Goal: Transaction & Acquisition: Purchase product/service

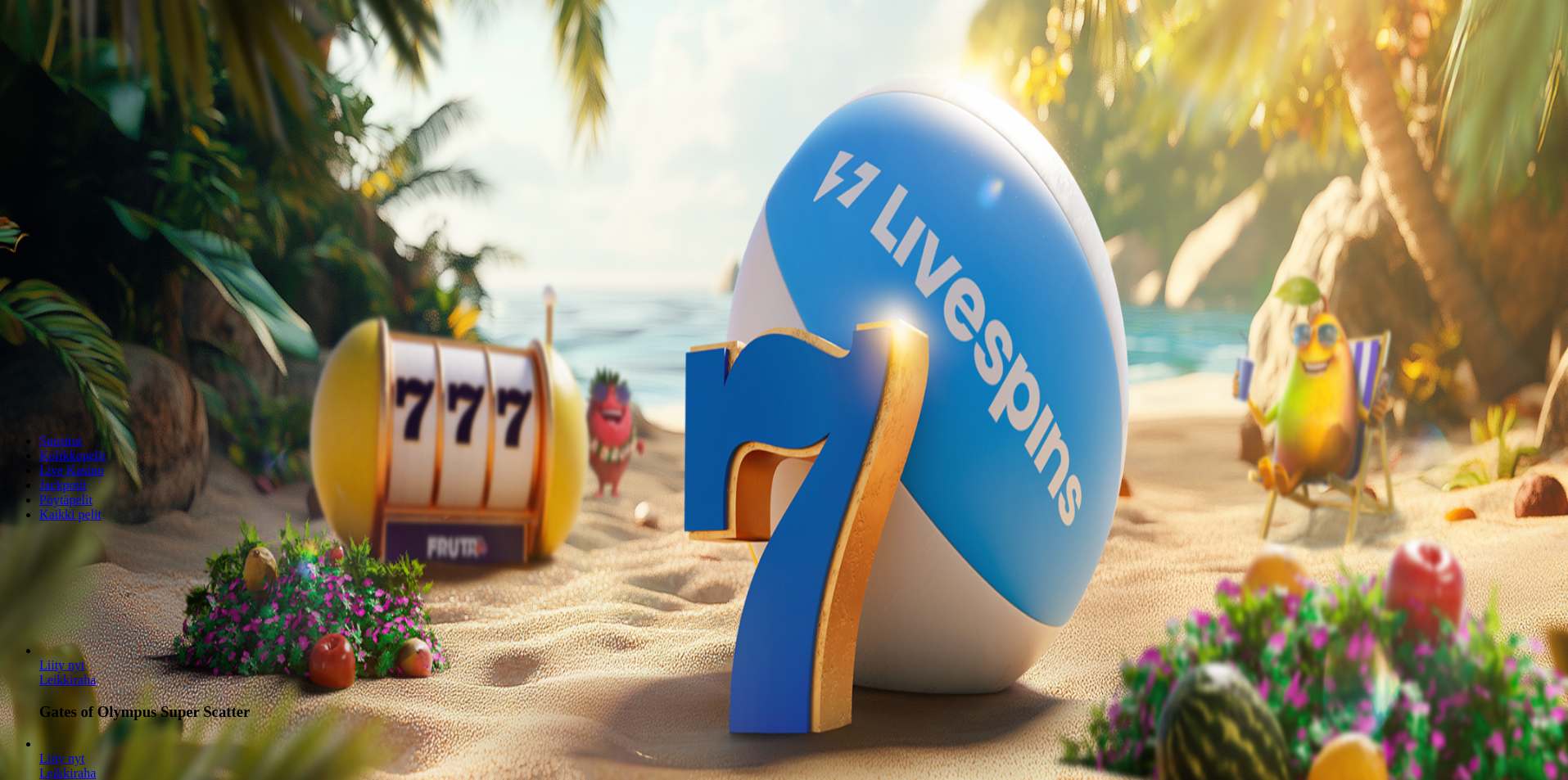
click at [50, 65] on span "Talletus" at bounding box center [31, 59] width 37 height 12
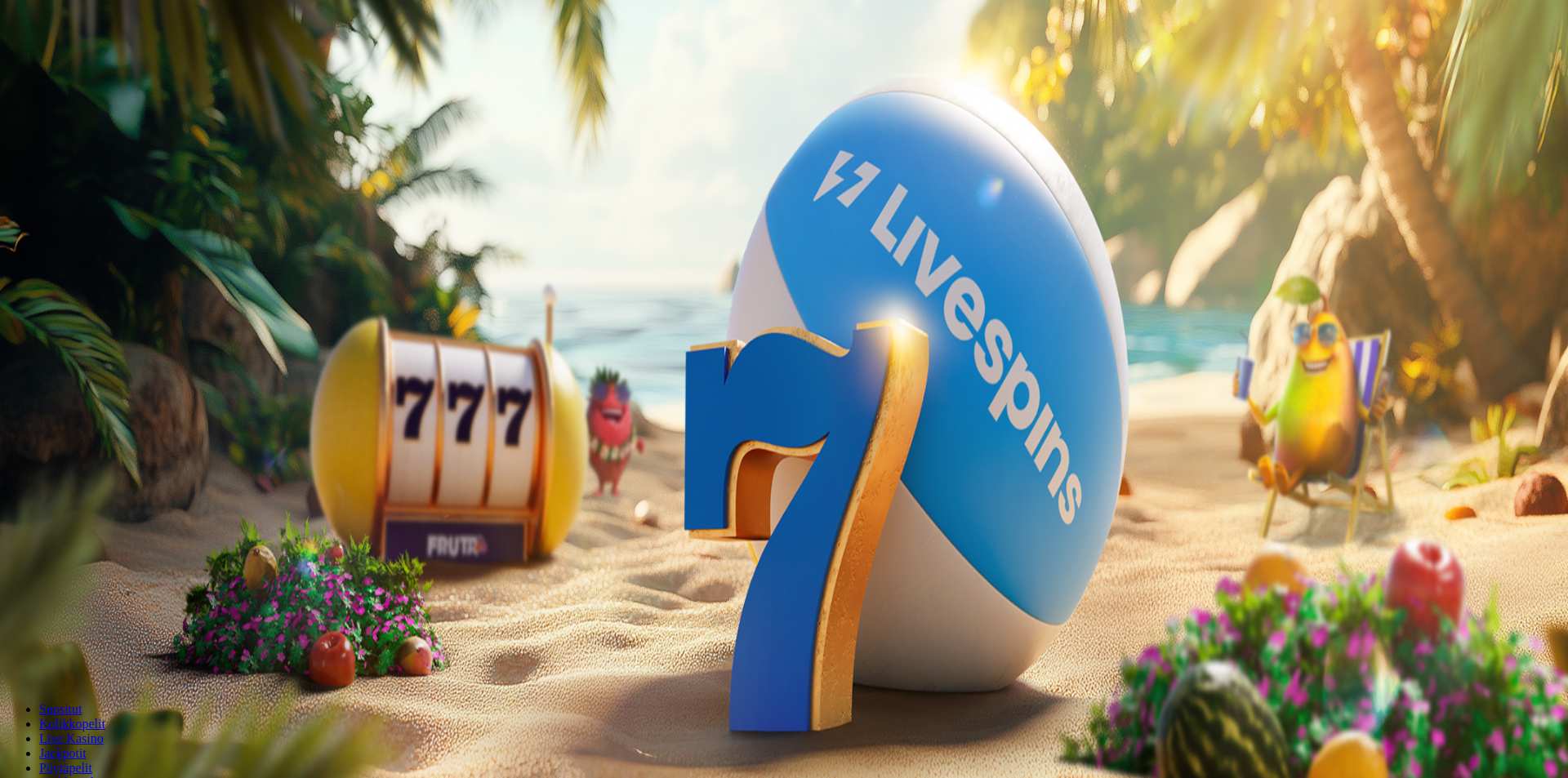
drag, startPoint x: 260, startPoint y: 138, endPoint x: 141, endPoint y: 150, distance: 119.6
click at [141, 149] on div "Talletus € 0.00 Kirjaudu Kasino Live Kasino Tarjoukset 01:44 Aloita pelaaminen …" at bounding box center [784, 214] width 1554 height 416
type input "**"
click at [111, 408] on span "TALLETA JA PELAA" at bounding box center [61, 413] width 98 height 12
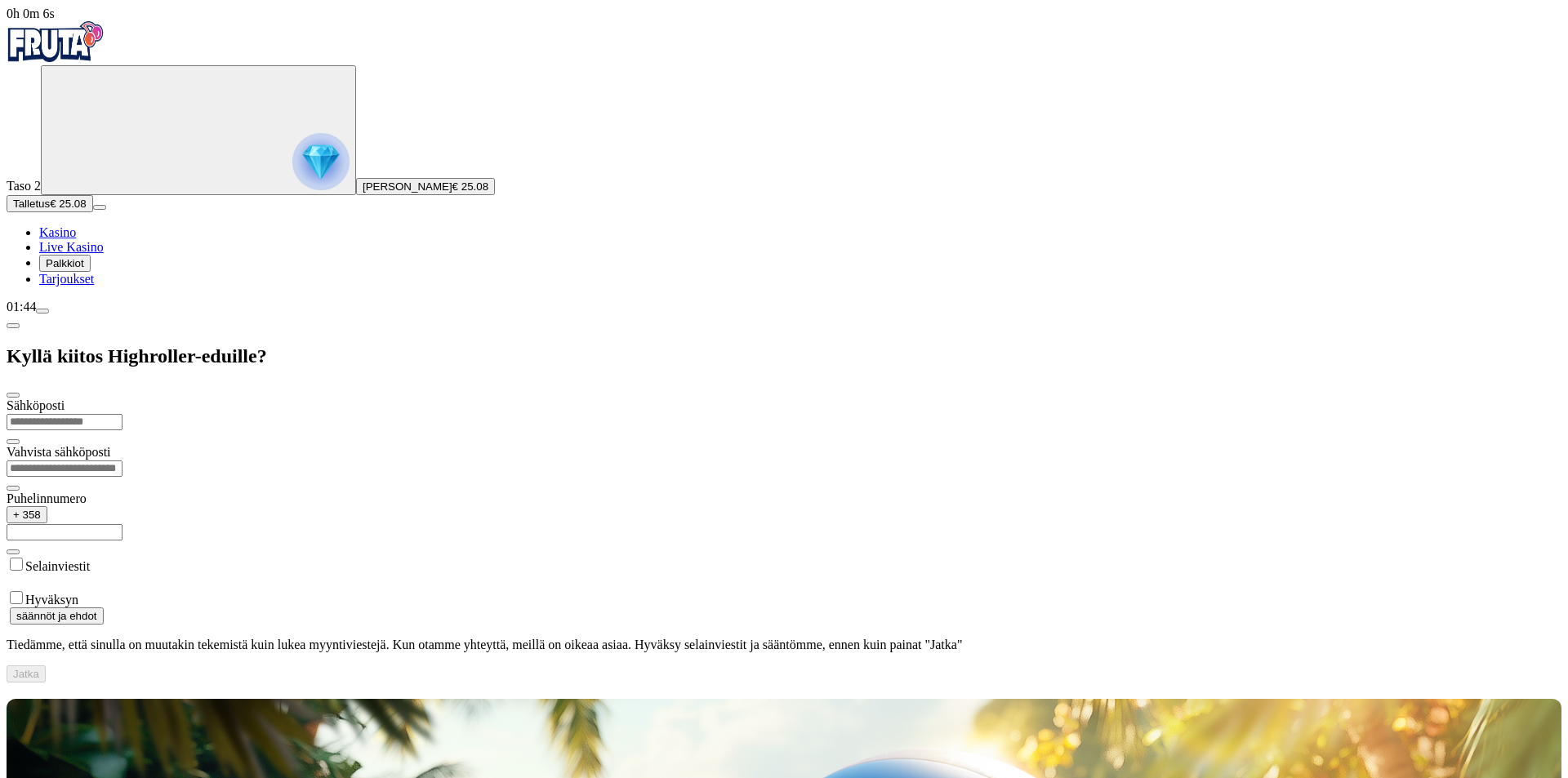
click at [76, 240] on span "Kasino" at bounding box center [58, 231] width 37 height 14
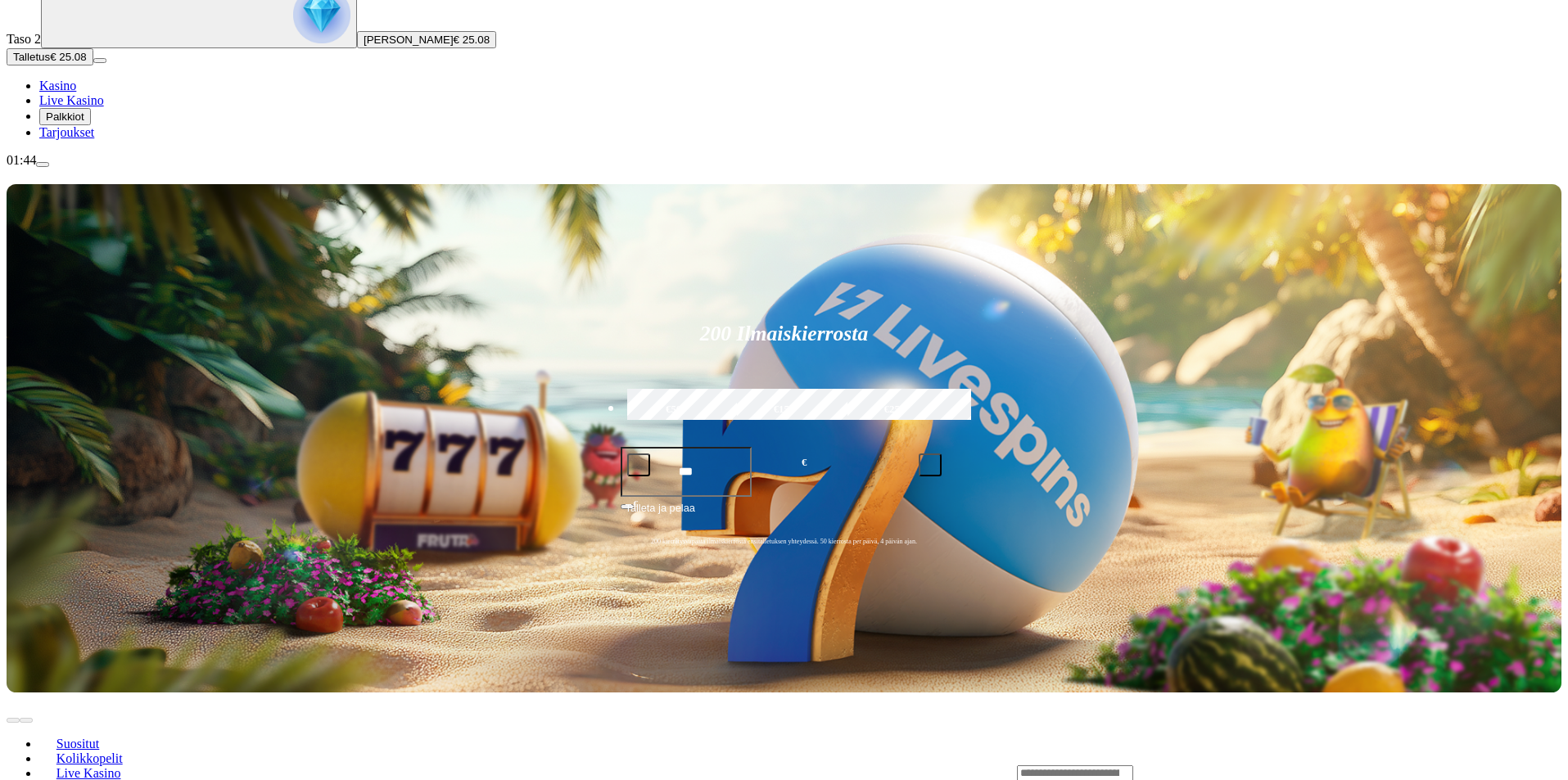
scroll to position [164, 0]
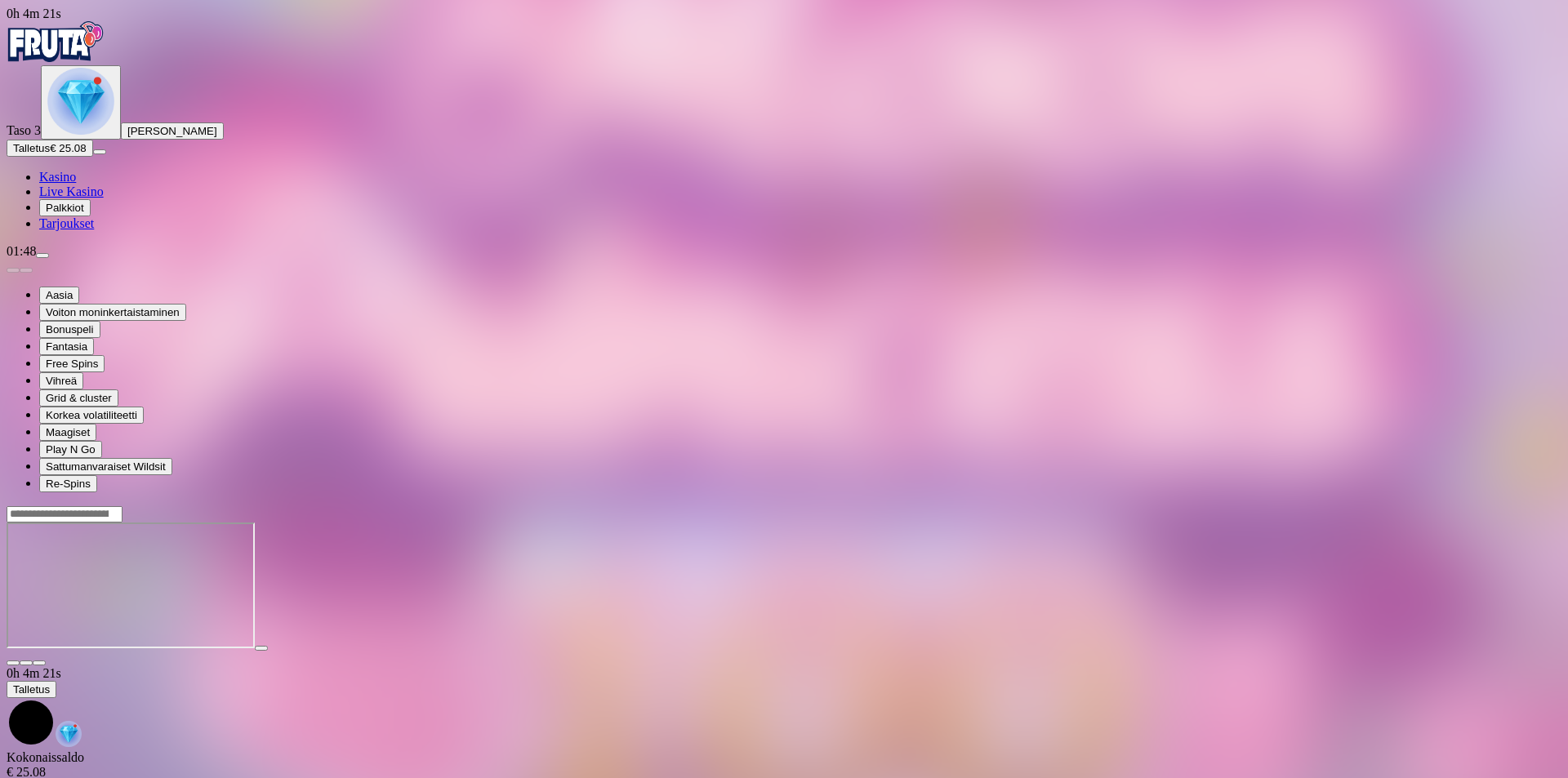
click at [13, 663] on span "close icon" at bounding box center [13, 663] width 0 height 0
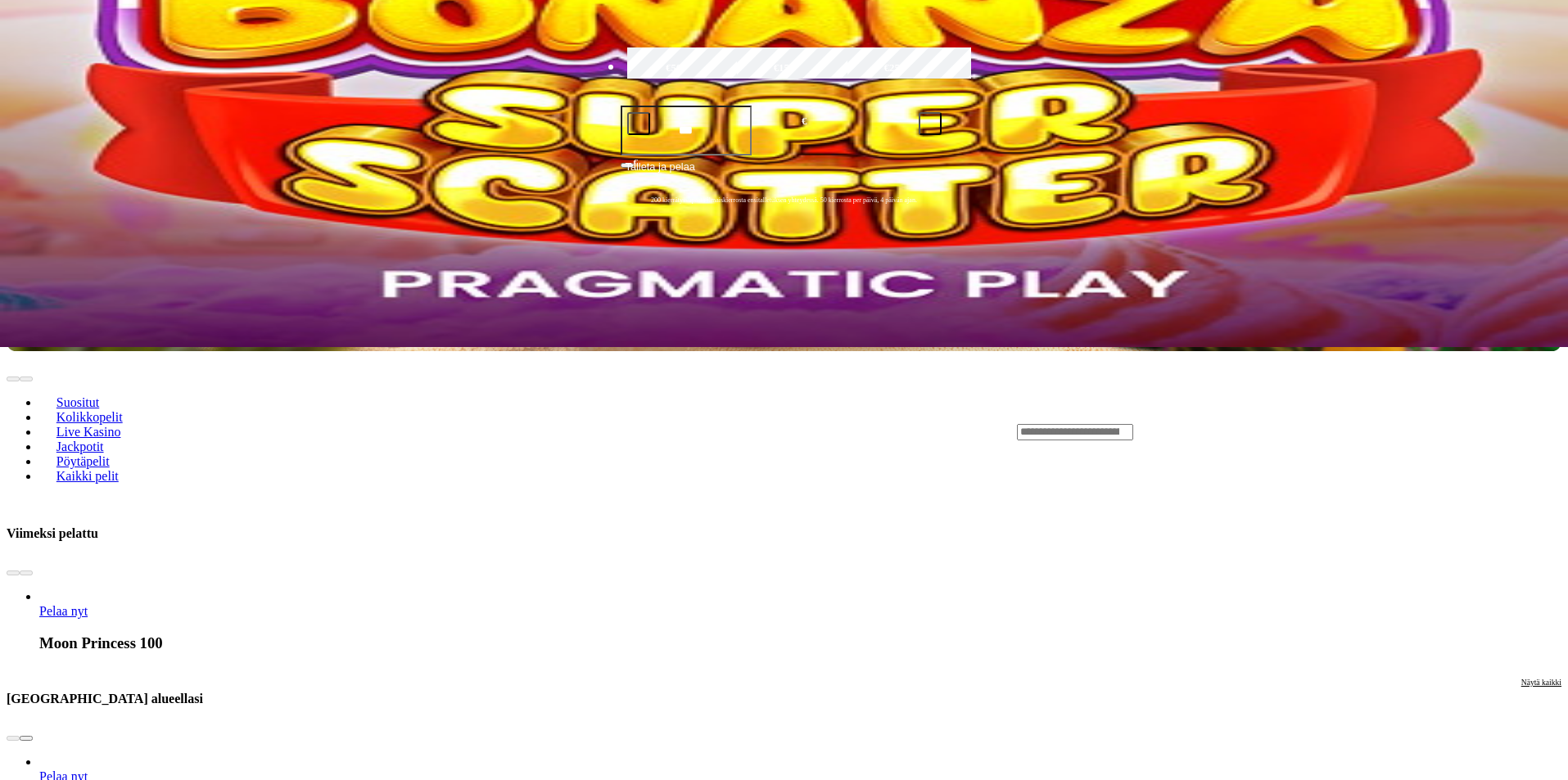
scroll to position [573, 0]
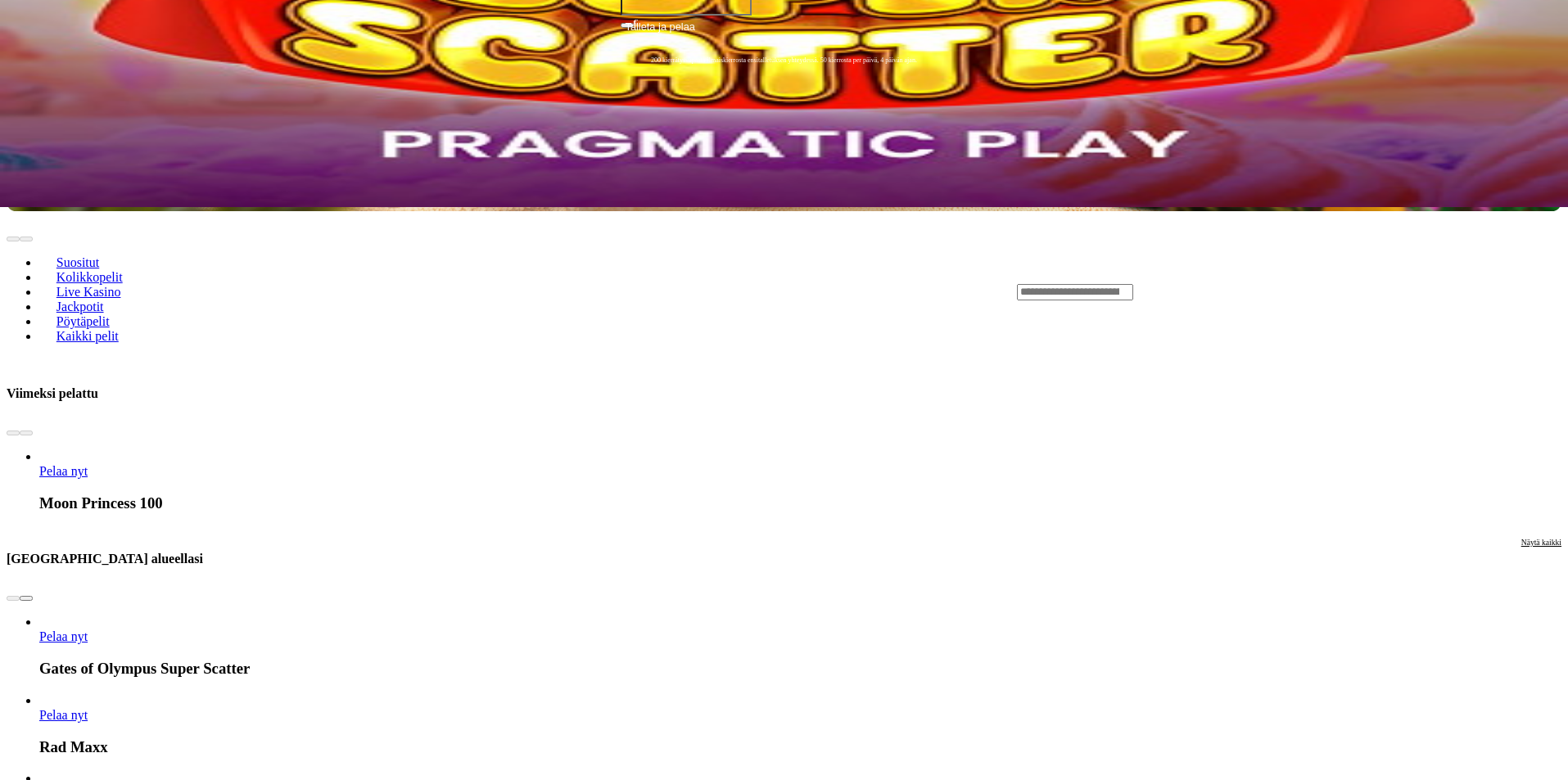
click at [27, 599] on span "chevron-right icon" at bounding box center [27, 599] width 0 height 0
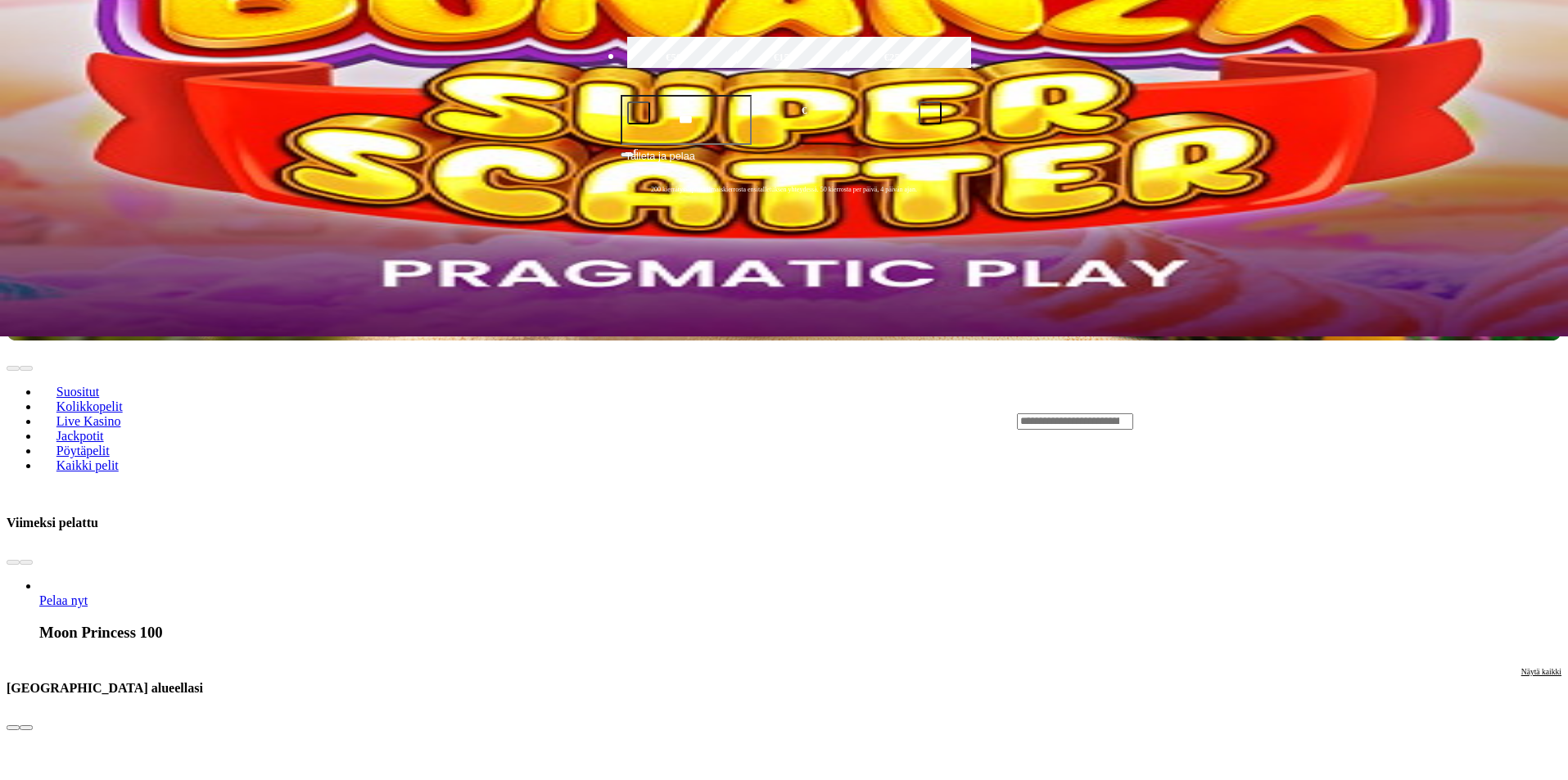
scroll to position [164, 0]
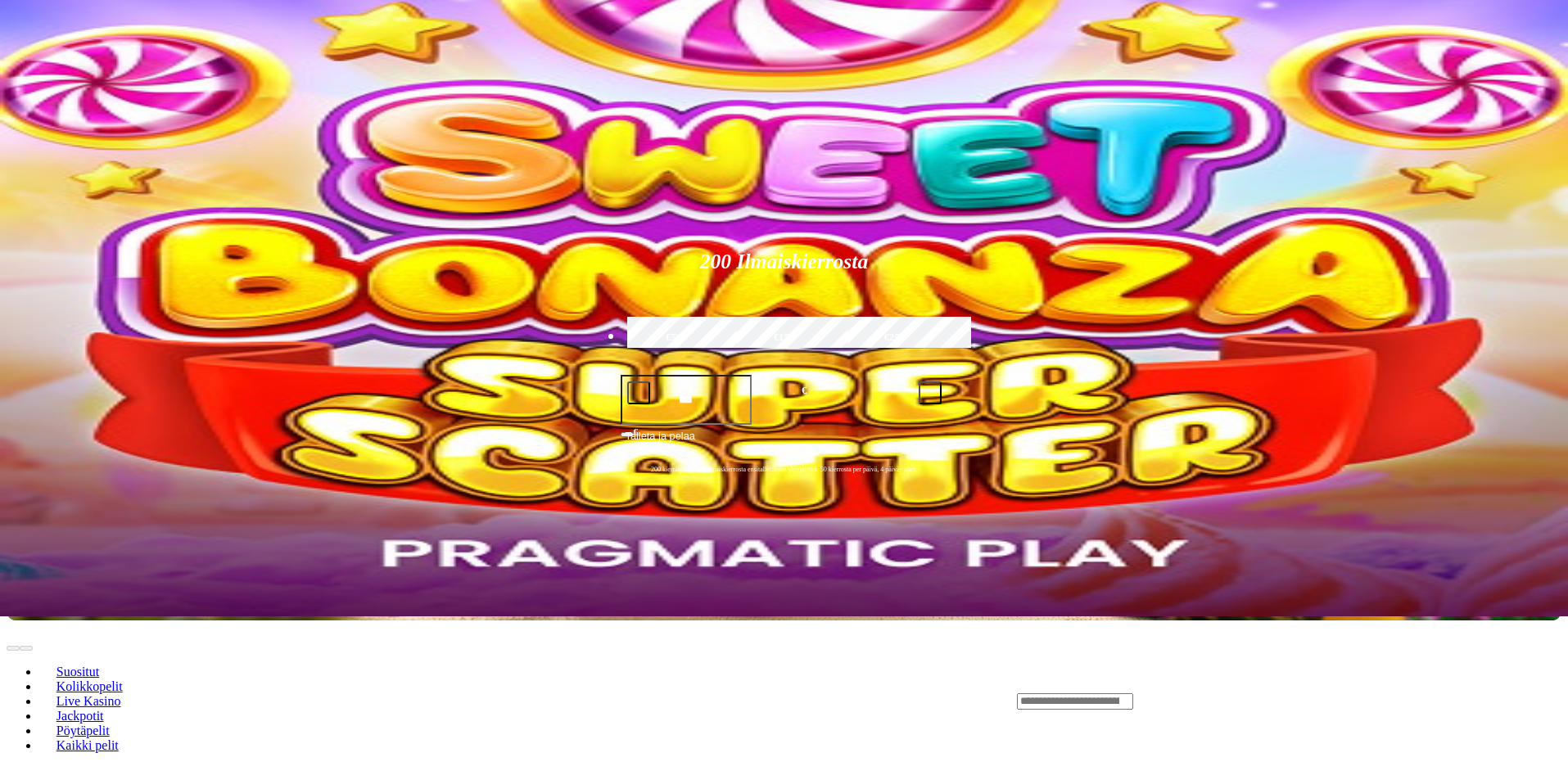
click at [1133, 693] on input "Search" at bounding box center [1075, 701] width 116 height 16
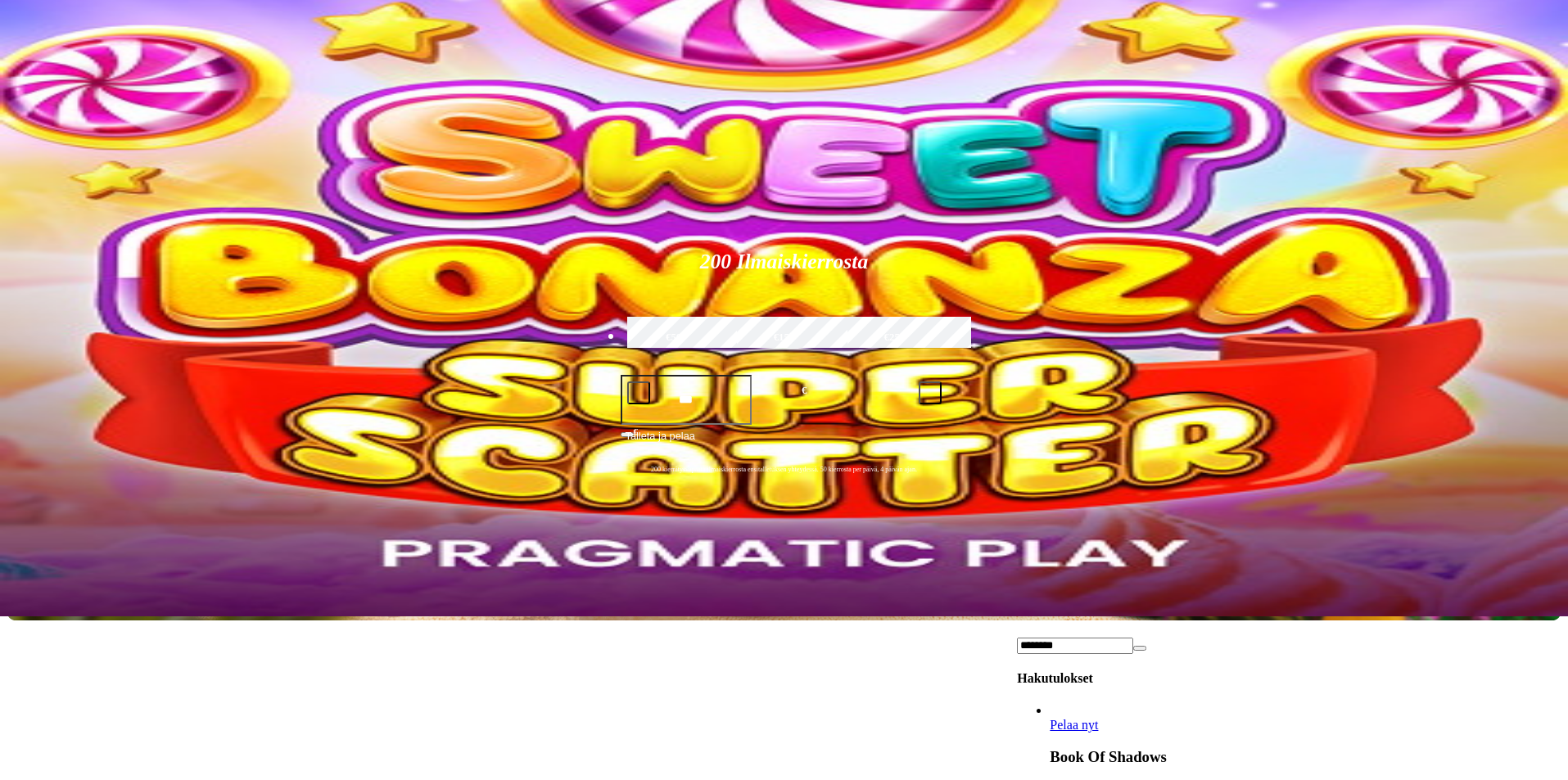
type input "*******"
click at [1099, 718] on span "Pelaa nyt" at bounding box center [1074, 724] width 49 height 14
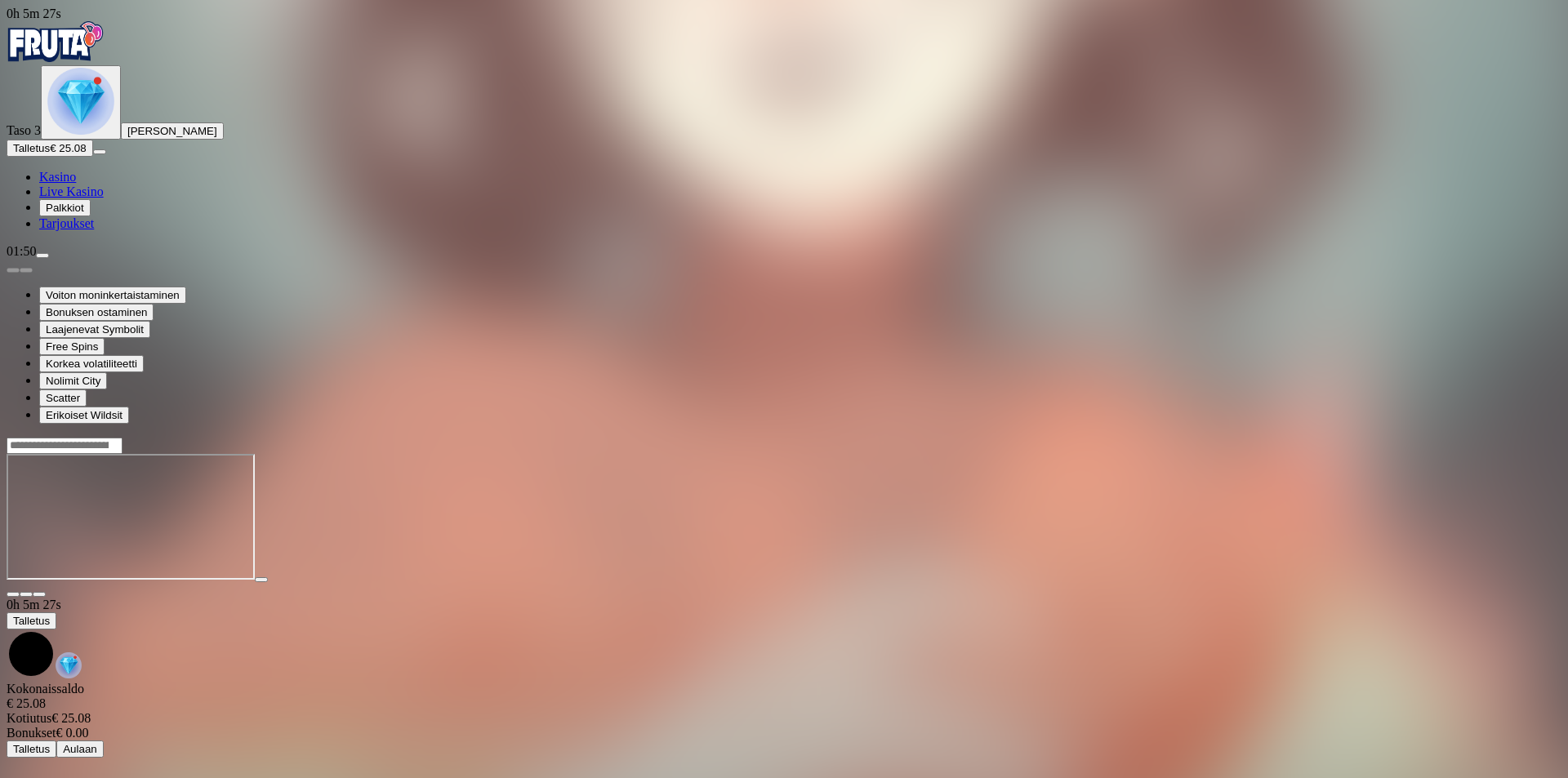
click at [13, 594] on span "close icon" at bounding box center [13, 594] width 0 height 0
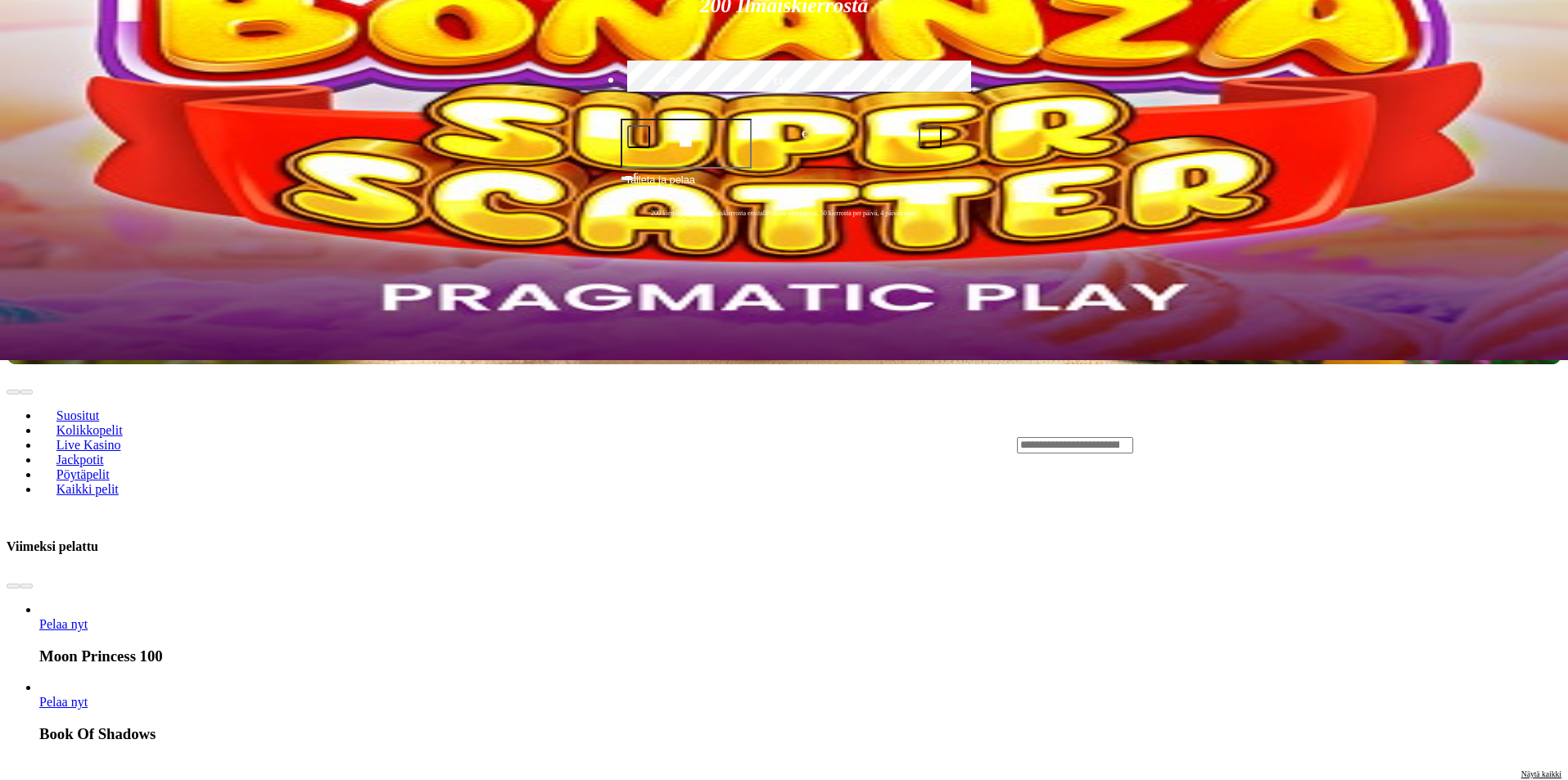
scroll to position [410, 0]
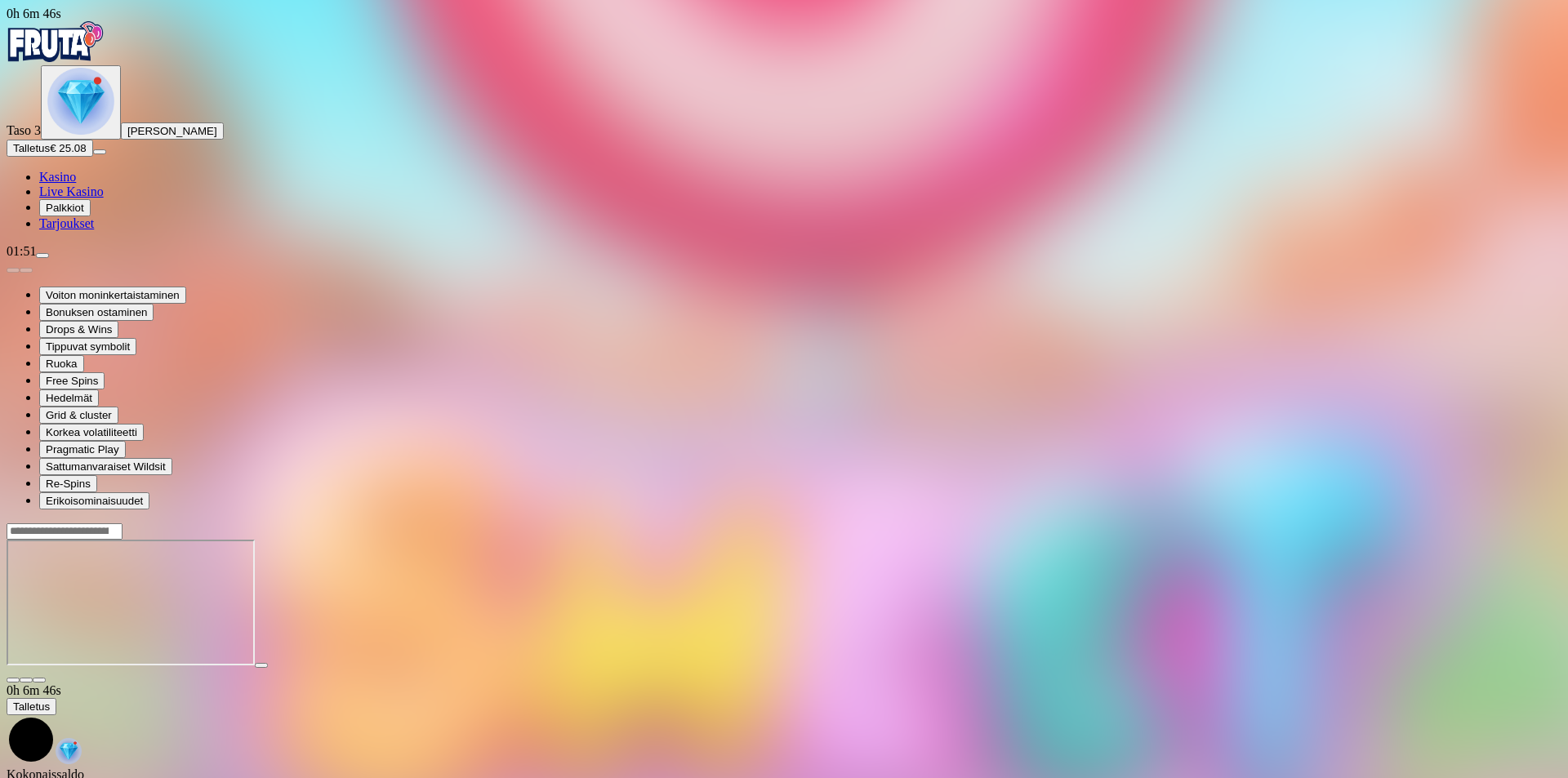
click at [13, 680] on span "close icon" at bounding box center [13, 680] width 0 height 0
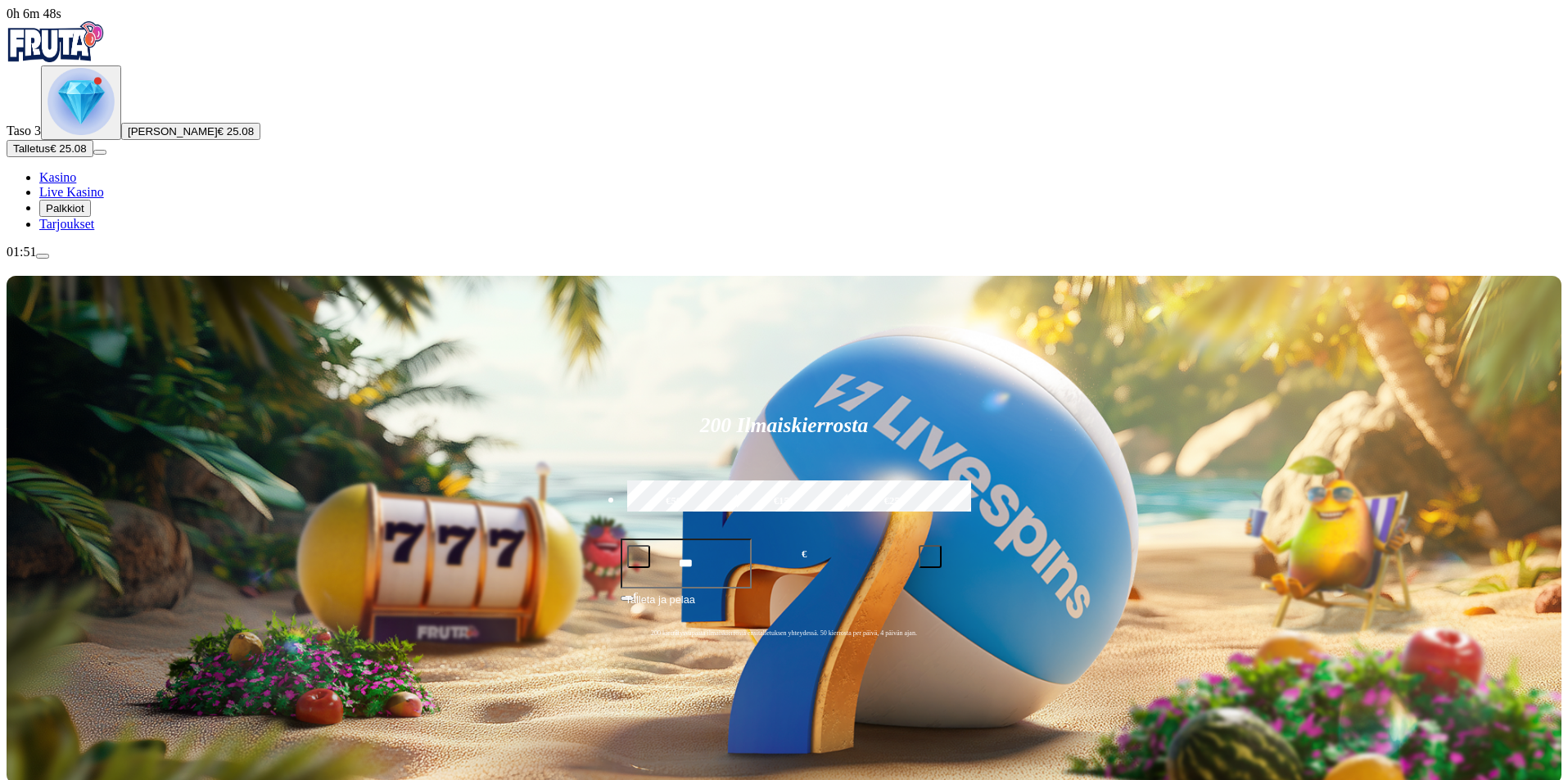
type input "**********"
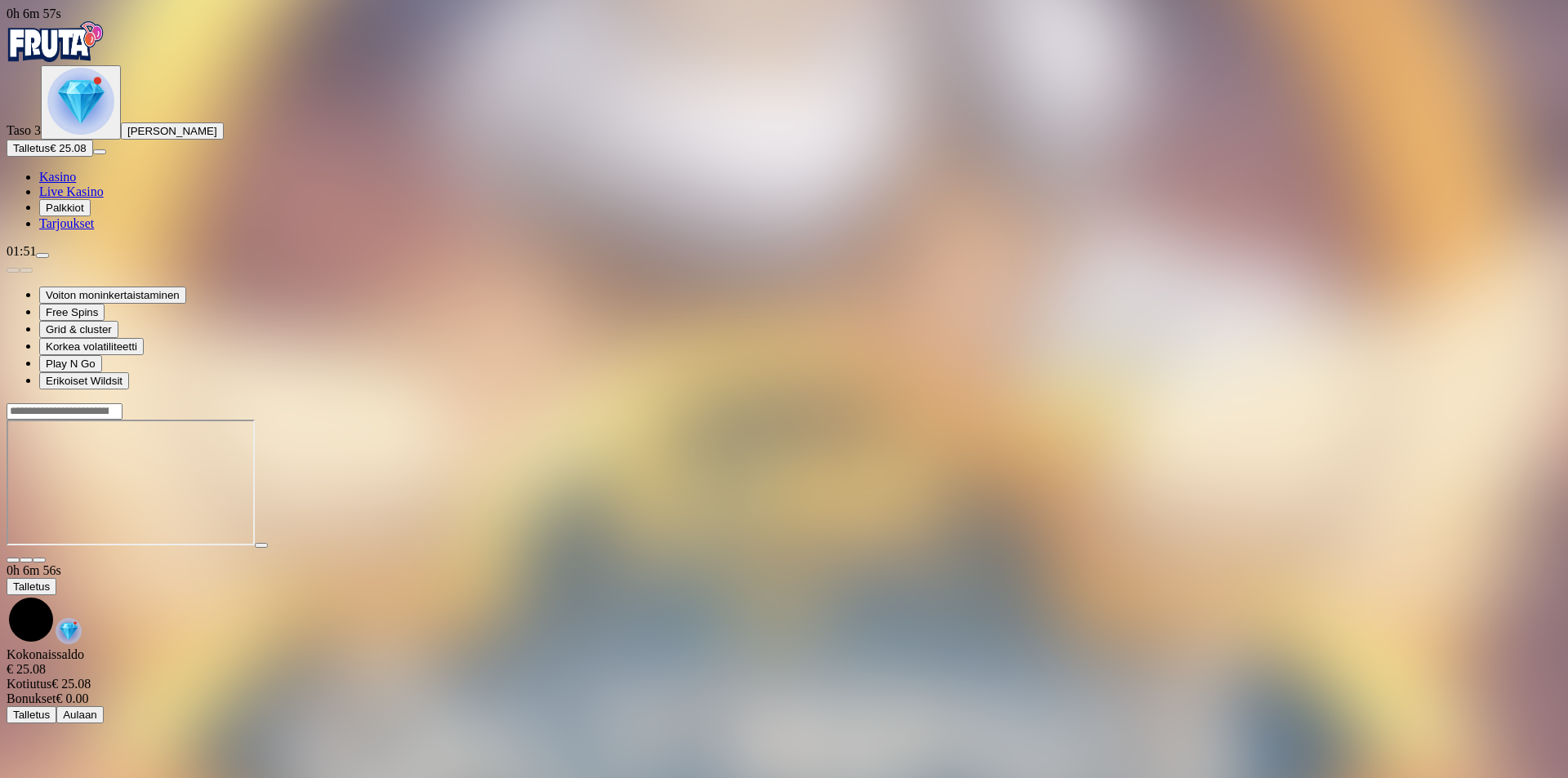
click at [39, 560] on span "fullscreen icon" at bounding box center [39, 560] width 0 height 0
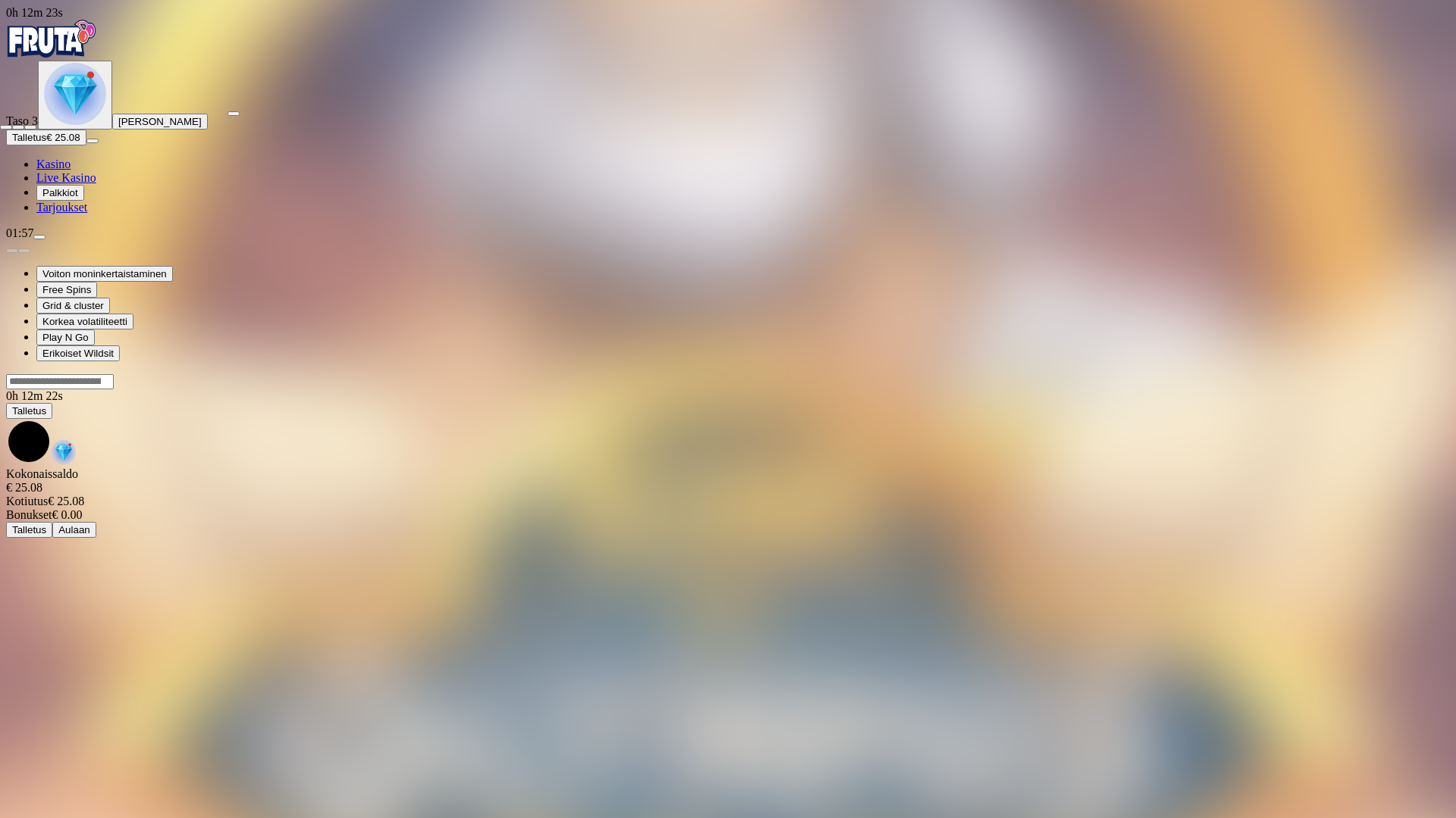
click at [31, 127] on span "fullscreen-exit icon" at bounding box center [31, 127] width 0 height 0
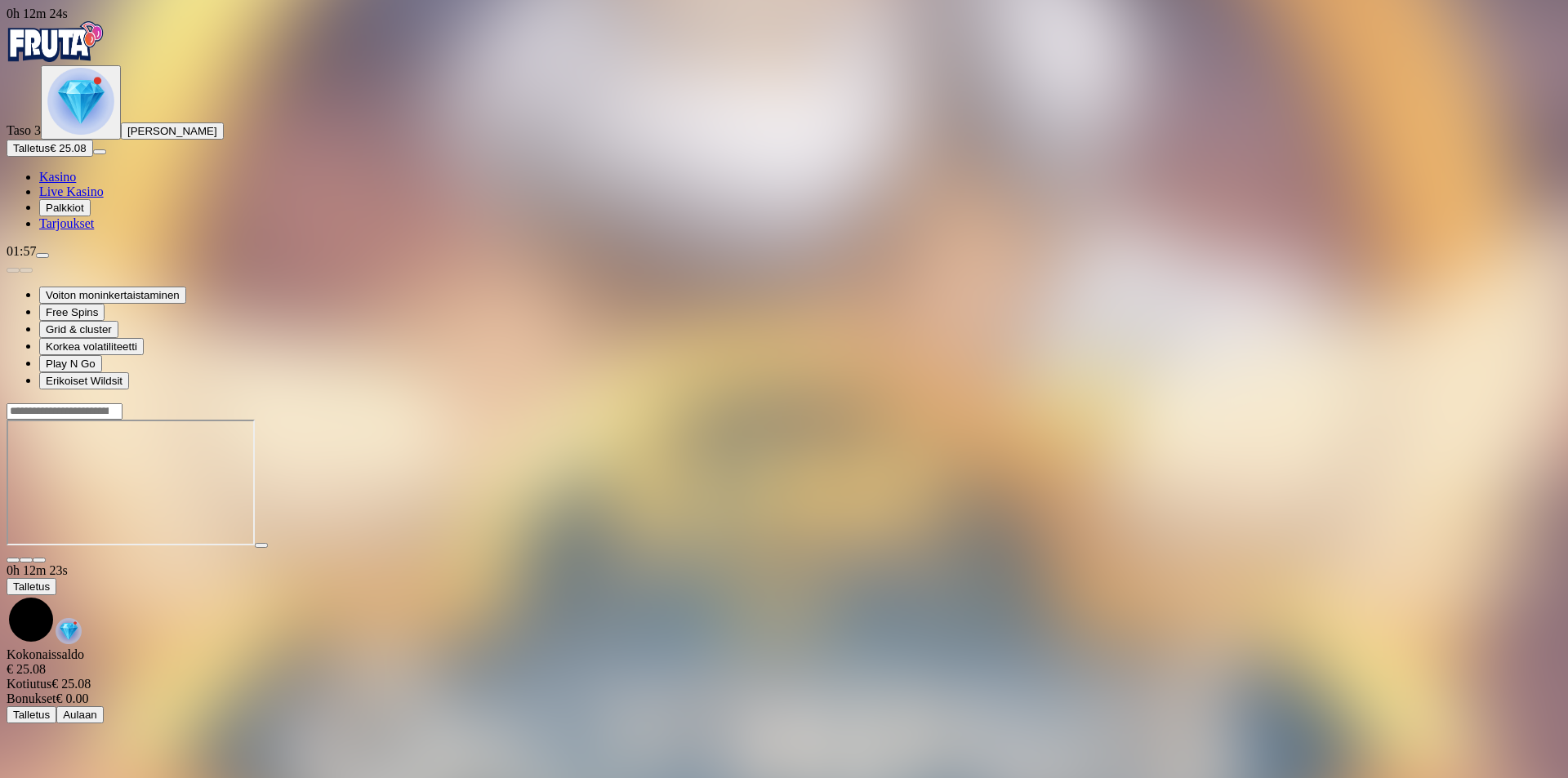
click at [13, 560] on span "close icon" at bounding box center [13, 560] width 0 height 0
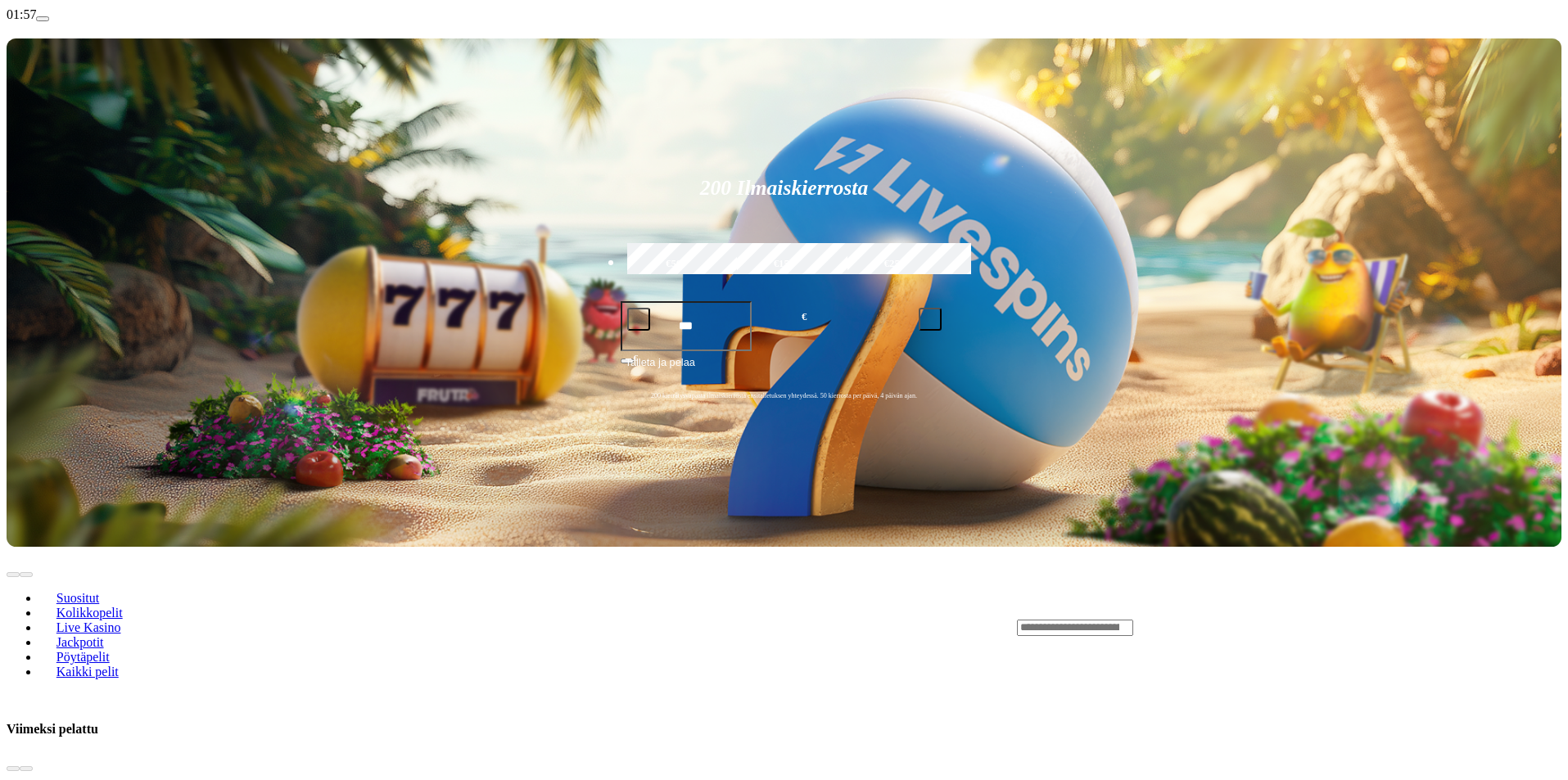
scroll to position [246, 0]
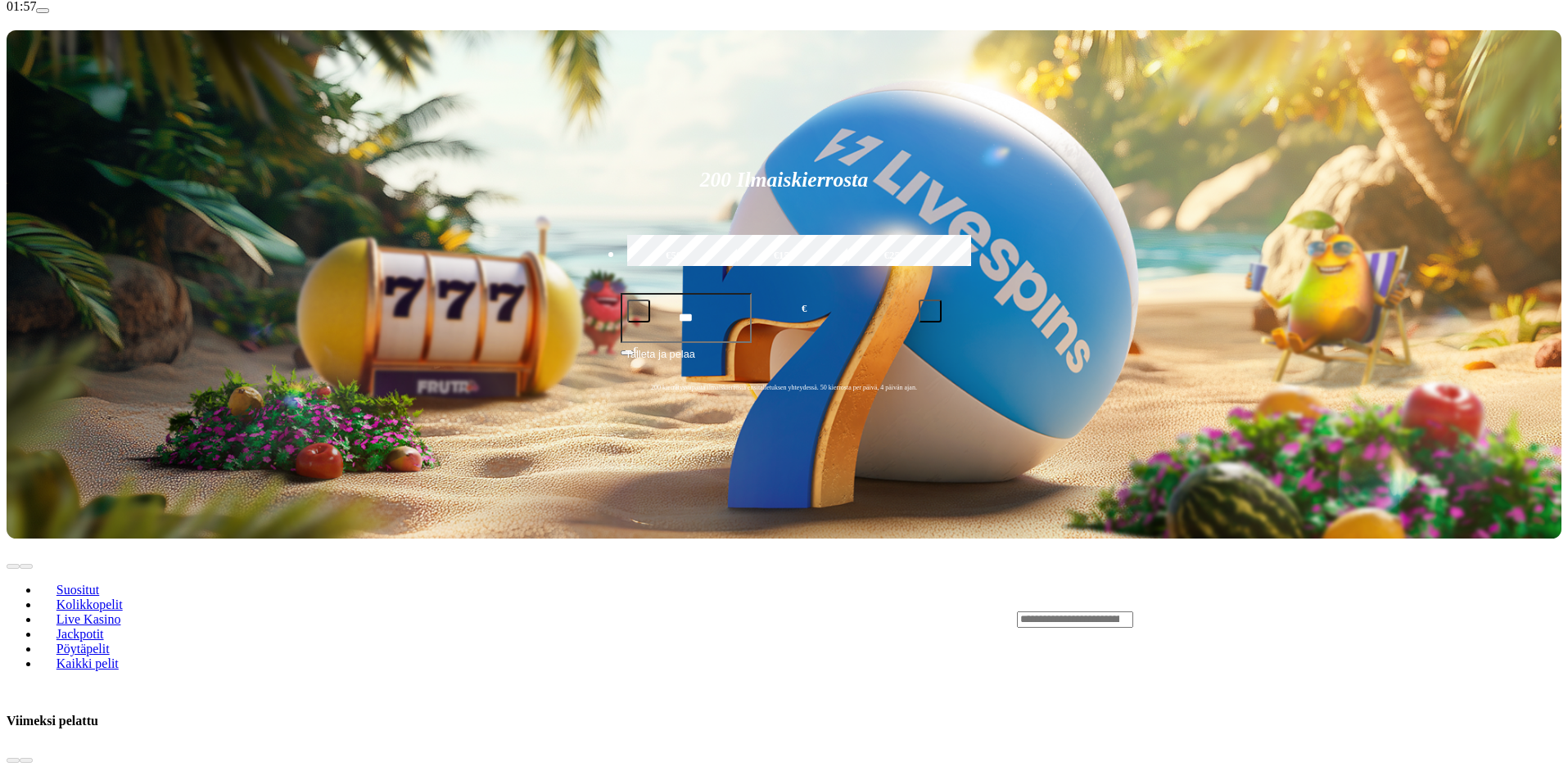
click at [1151, 610] on div "Lobby" at bounding box center [1289, 619] width 545 height 17
click at [1133, 611] on input "Search" at bounding box center [1075, 620] width 116 height 16
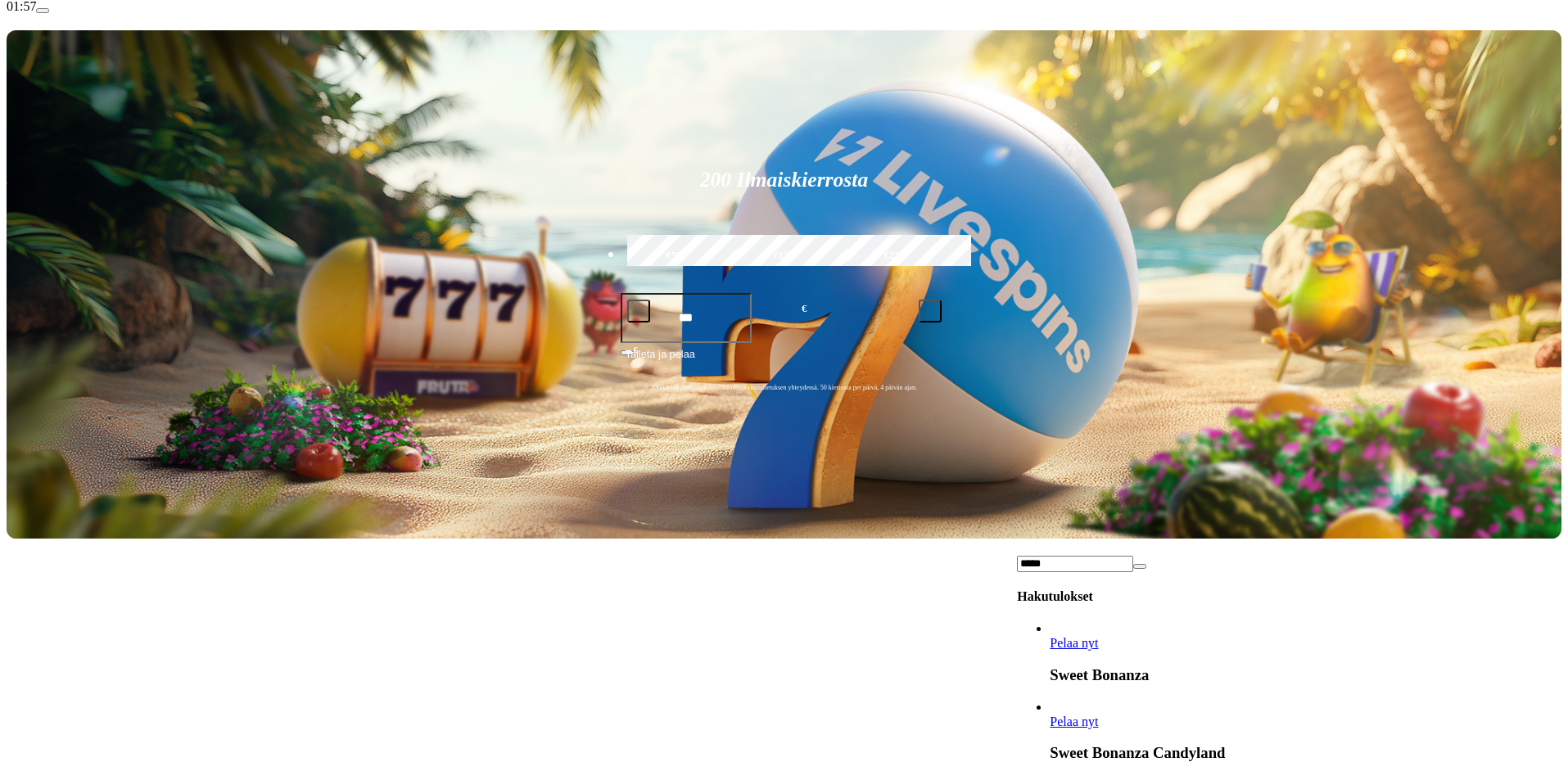
scroll to position [0, 0]
click at [1133, 555] on input "*****" at bounding box center [1075, 564] width 116 height 16
type input "********"
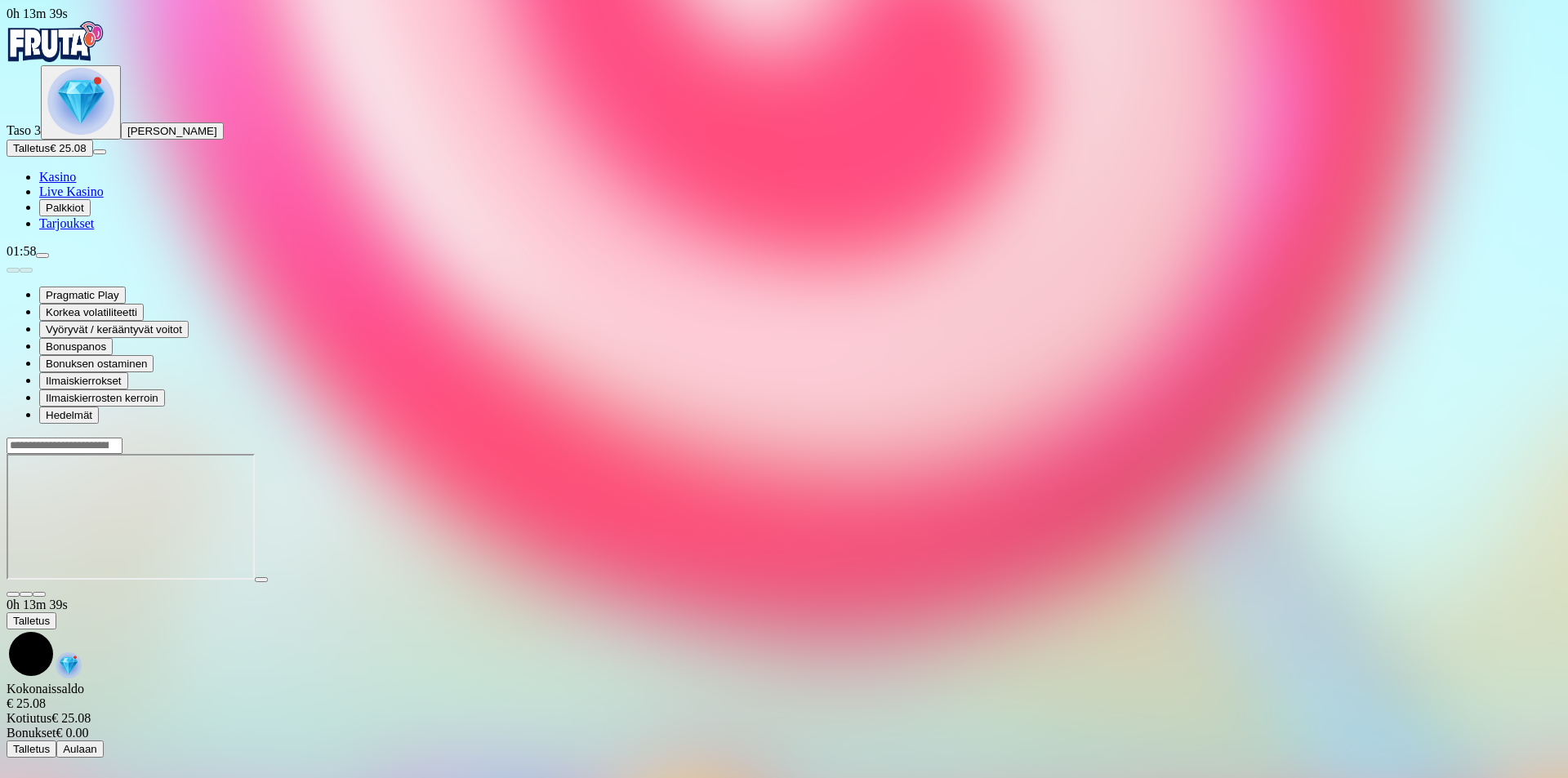
click at [13, 594] on span "close icon" at bounding box center [13, 594] width 0 height 0
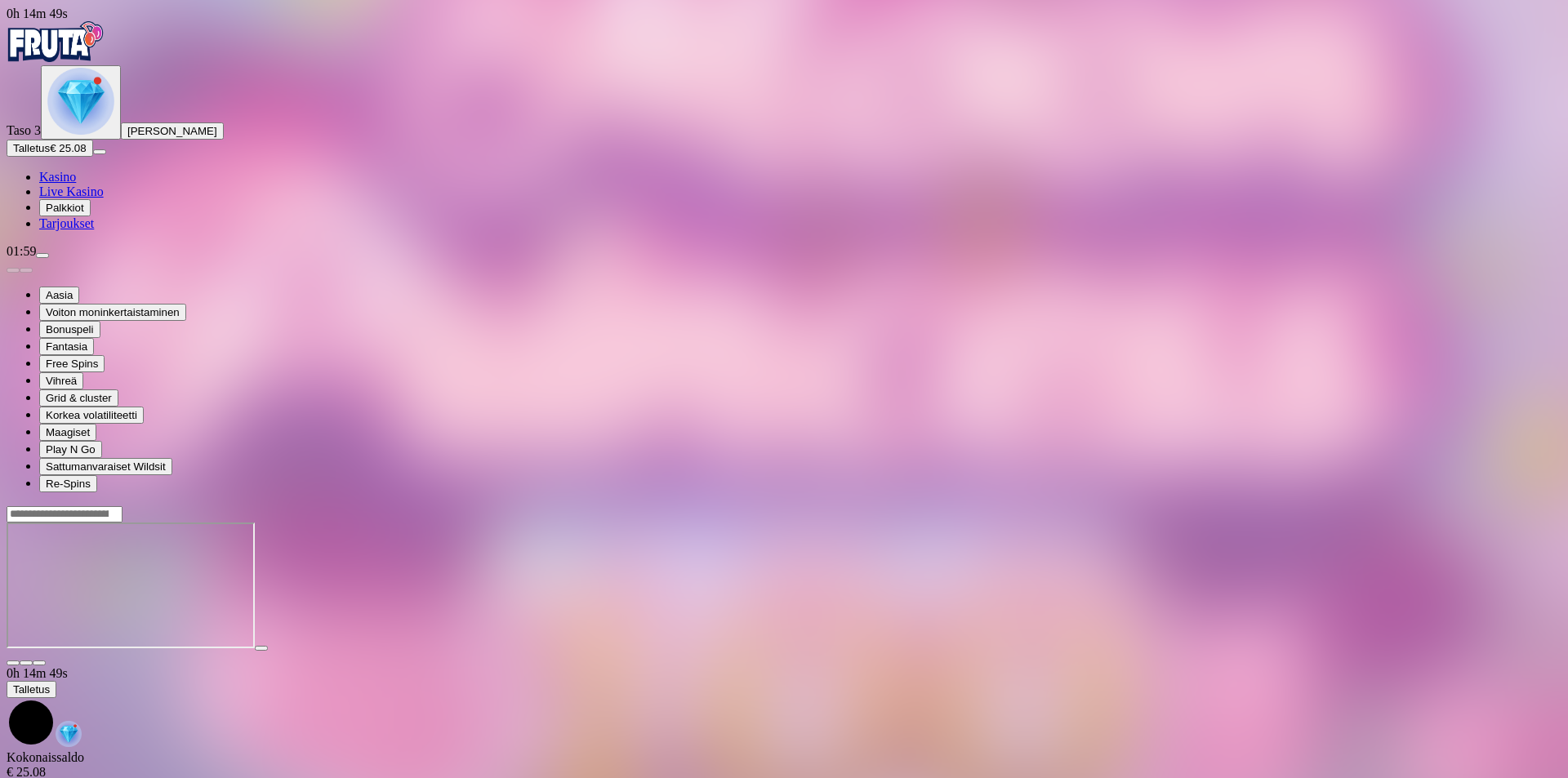
click at [39, 663] on span "fullscreen icon" at bounding box center [39, 663] width 0 height 0
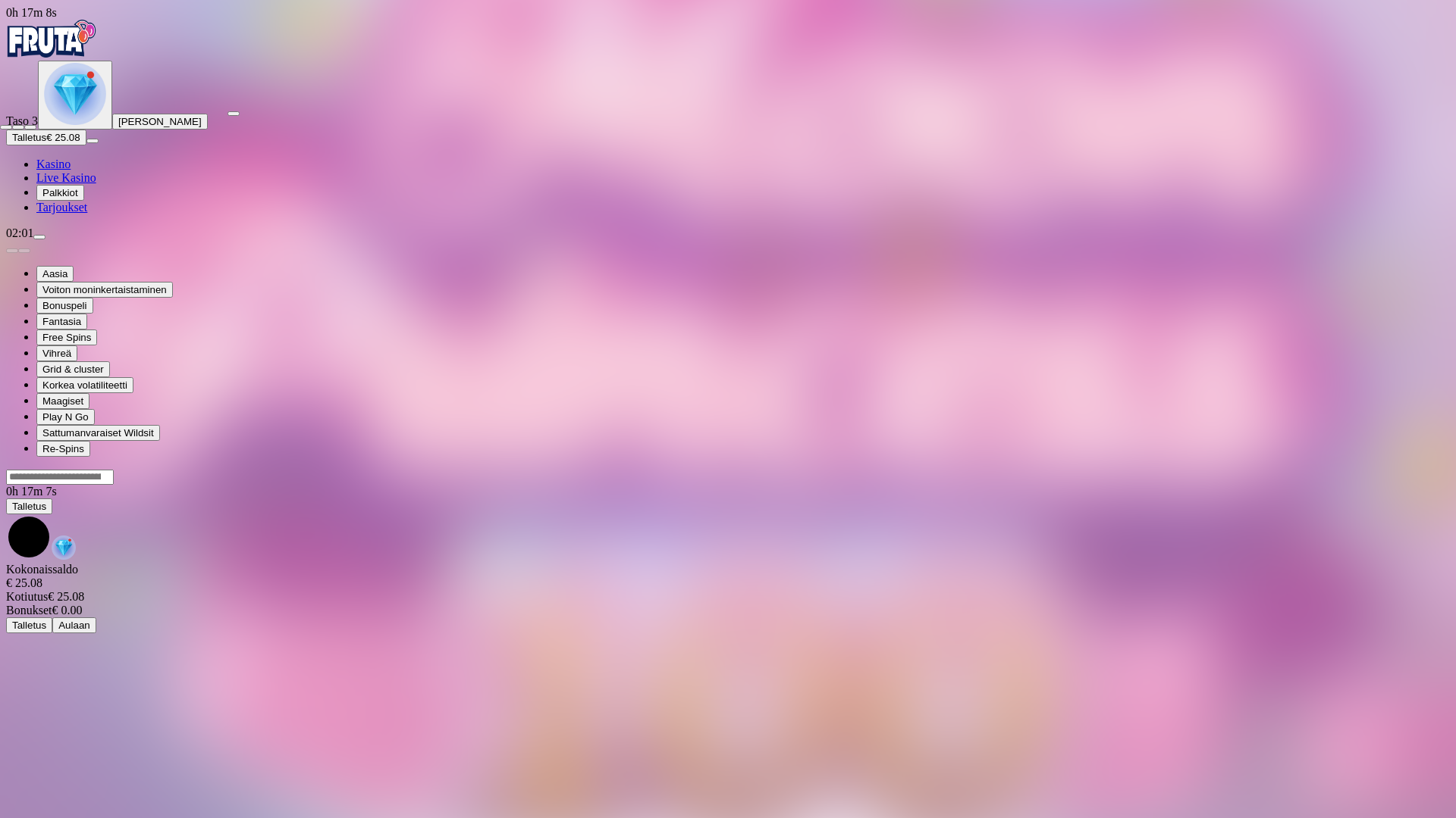
click at [6, 127] on span "close icon" at bounding box center [6, 127] width 0 height 0
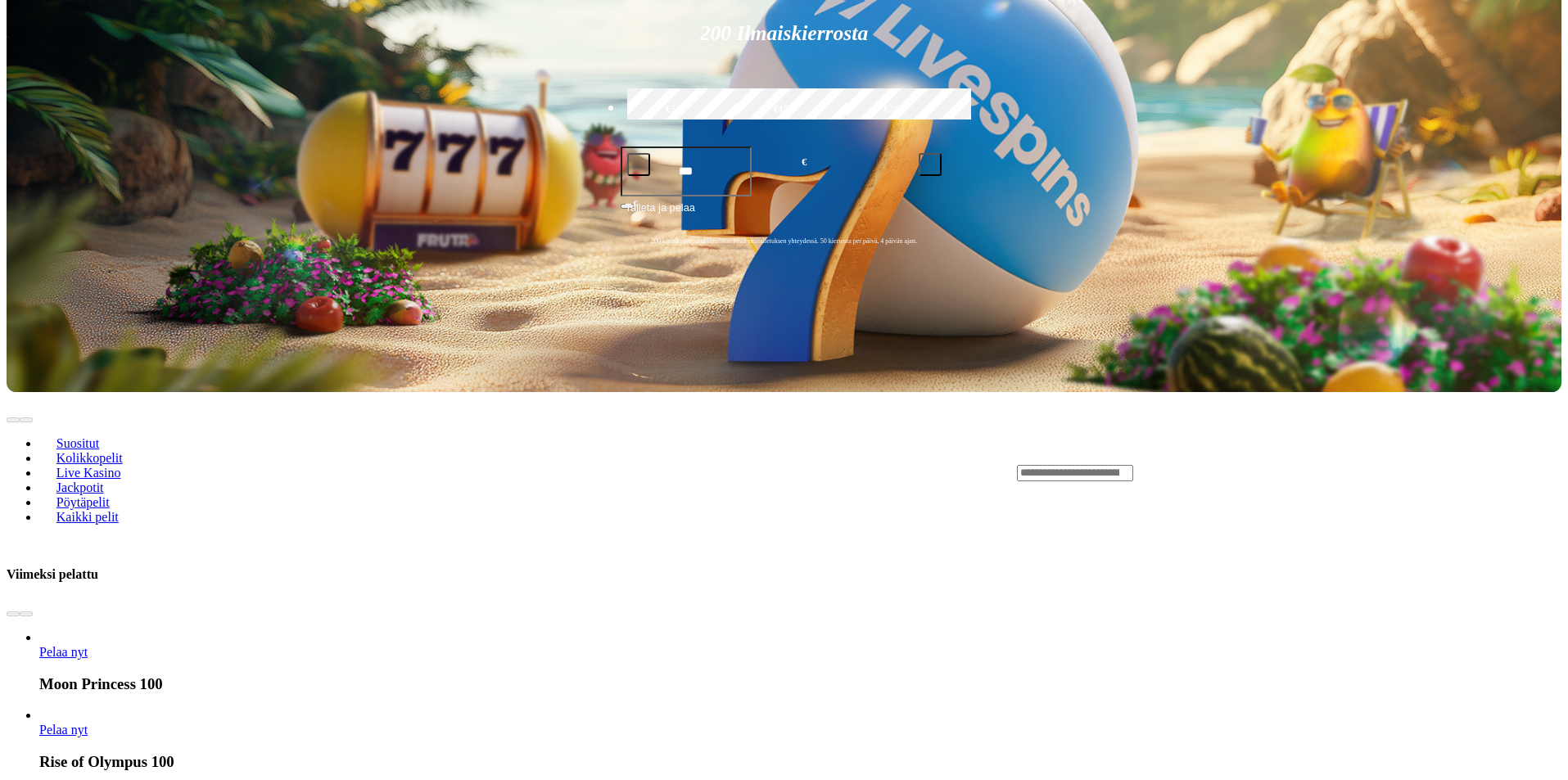
scroll to position [410, 0]
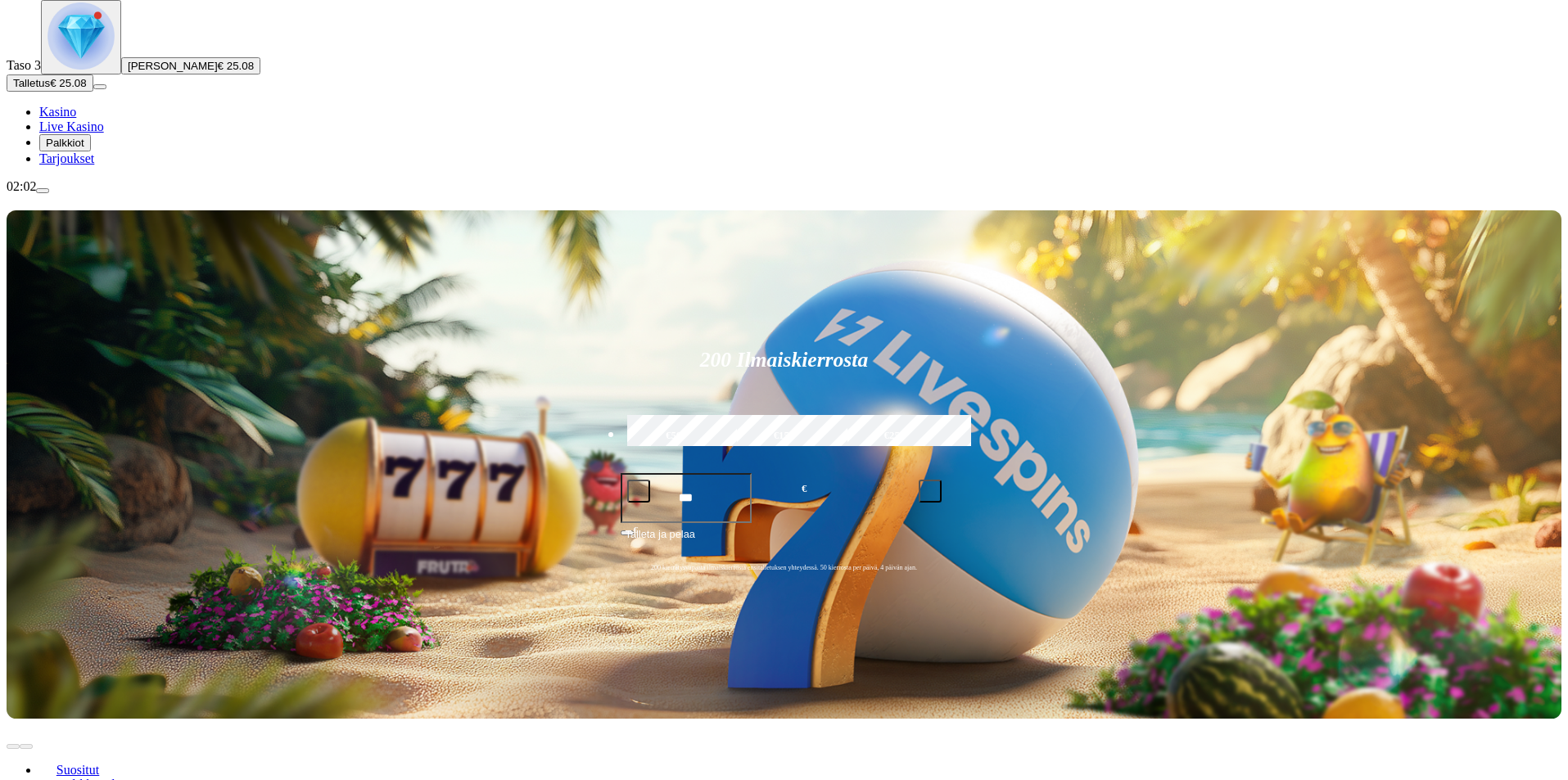
scroll to position [0, 0]
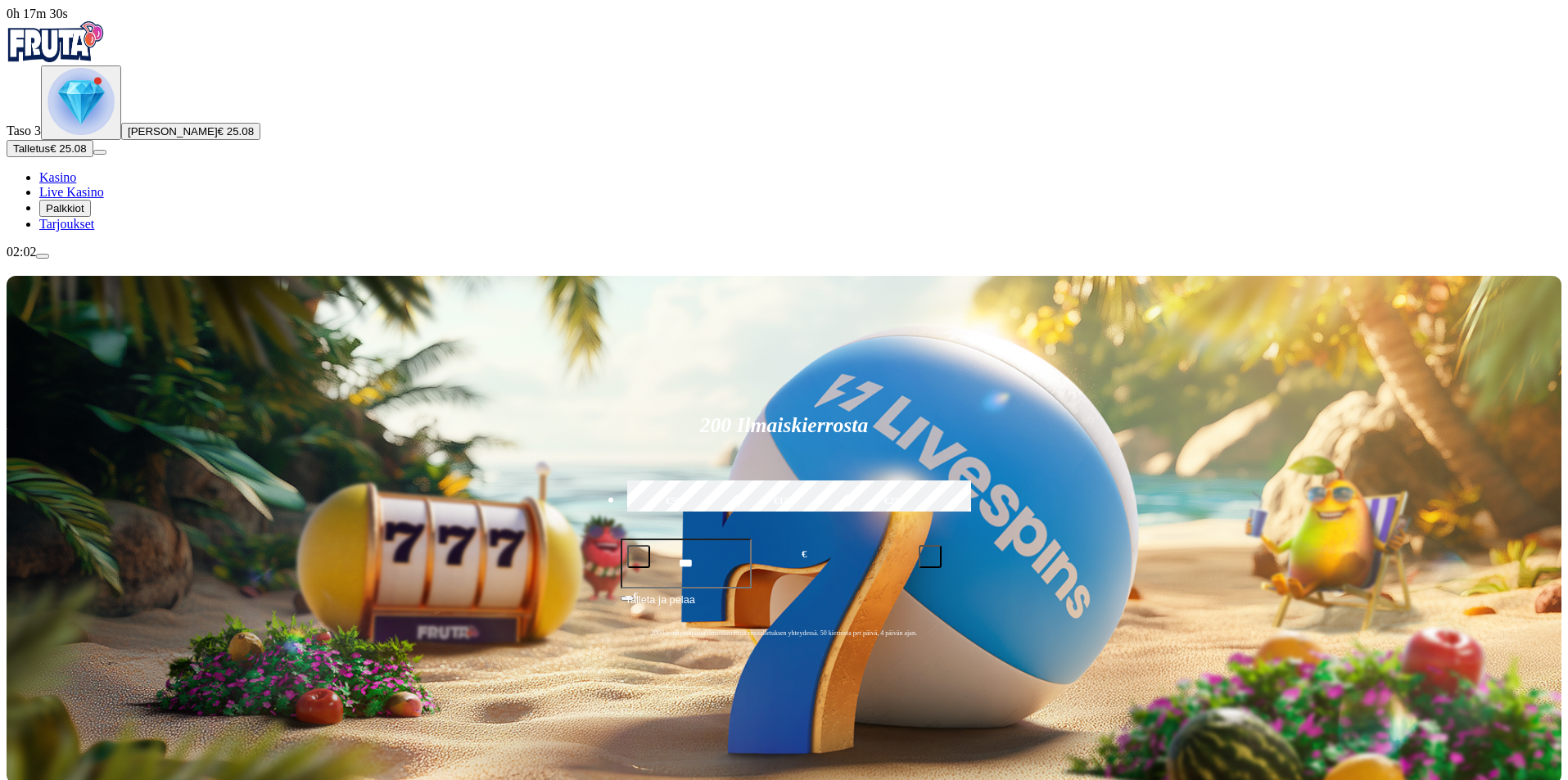
click at [50, 155] on span "Talletus" at bounding box center [31, 148] width 37 height 12
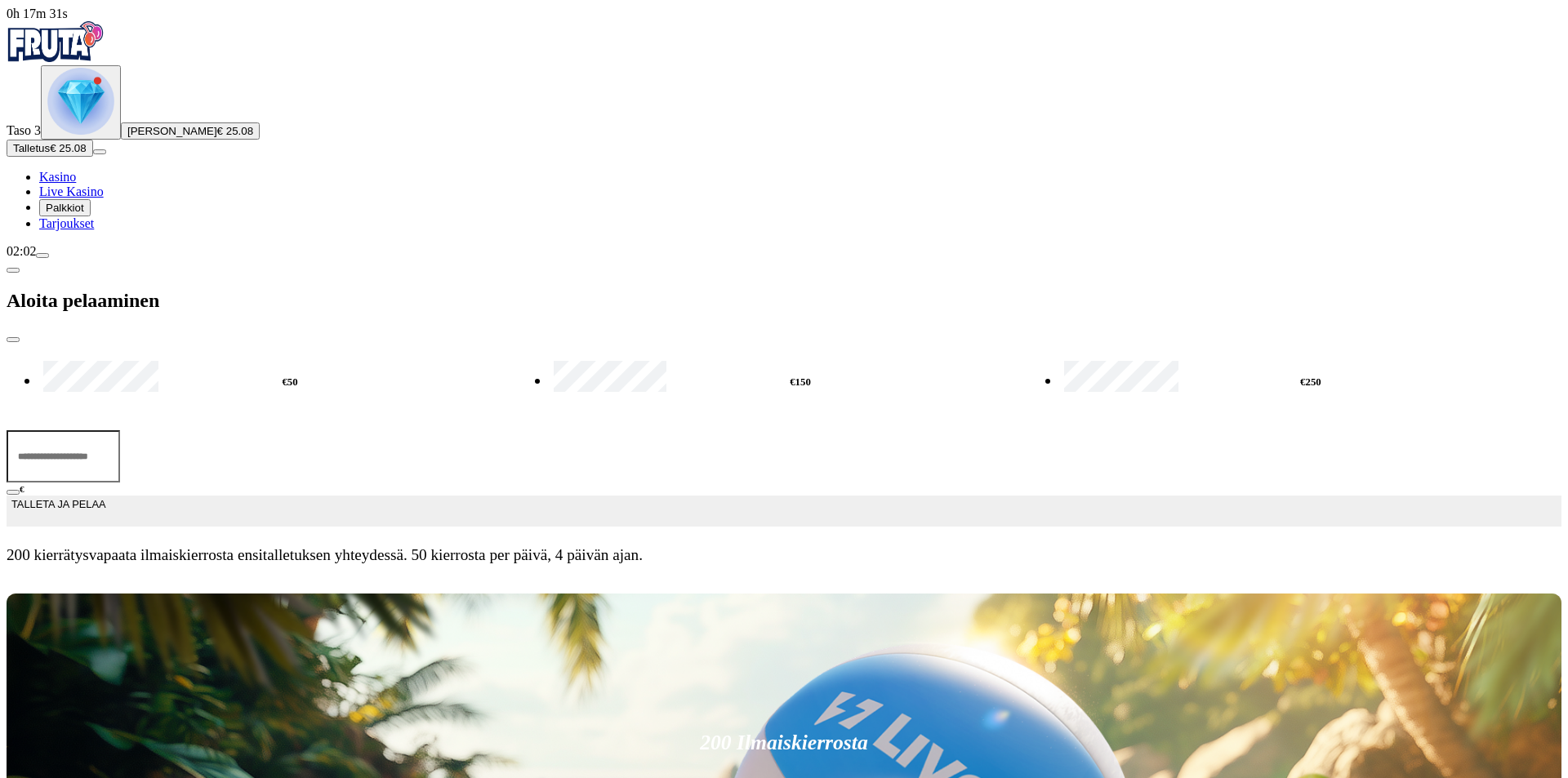
drag, startPoint x: 254, startPoint y: 141, endPoint x: 114, endPoint y: 137, distance: 140.1
click at [112, 137] on div "0h 17m 31s Taso 3 [PERSON_NAME] € 25.08 Talletus € 25.08 Kasino Live Kasino Pal…" at bounding box center [784, 292] width 1554 height 570
type input "**"
click at [105, 496] on span "TALLETA JA PELAA" at bounding box center [59, 511] width 94 height 29
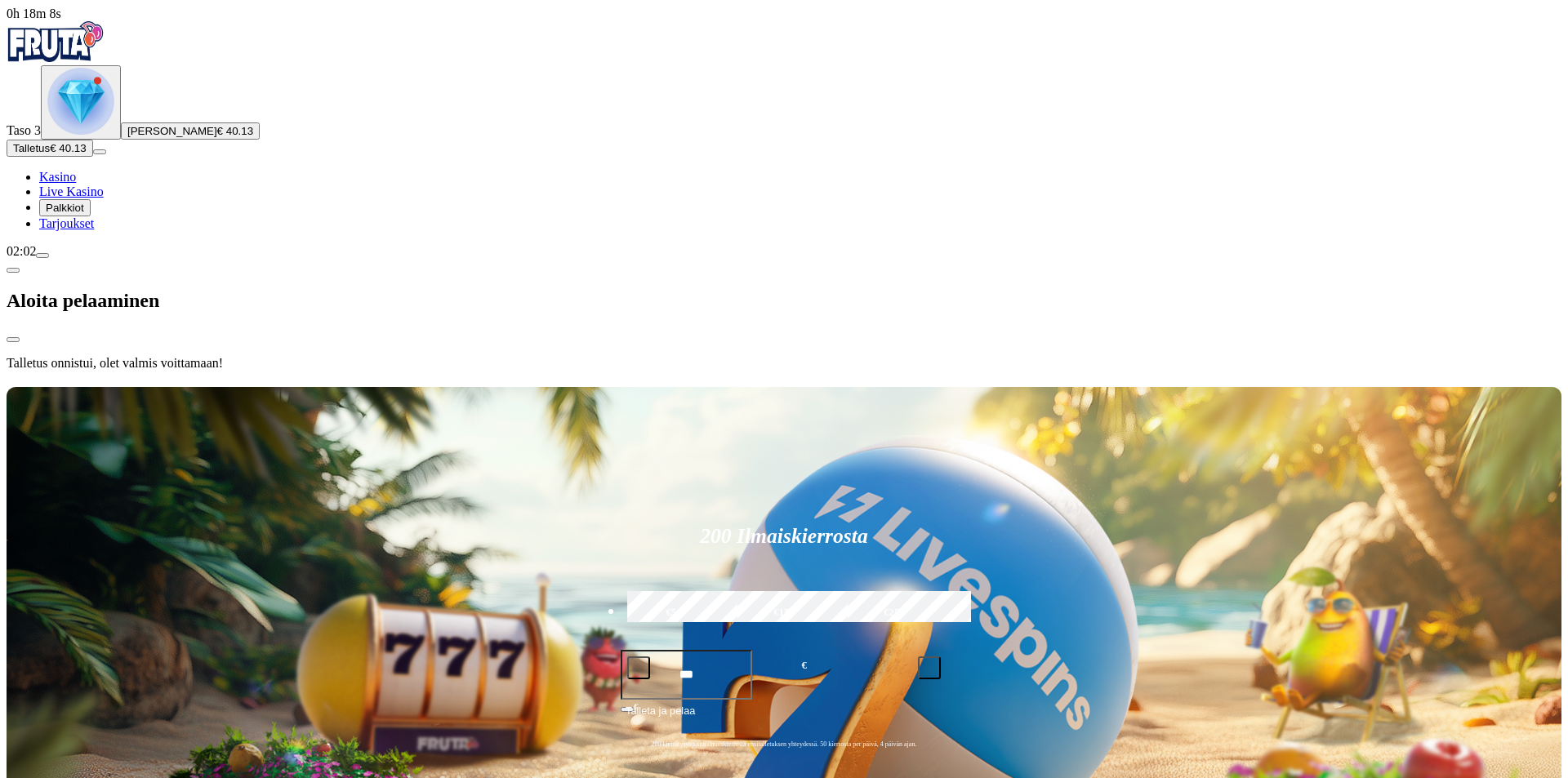
click at [76, 184] on span "Kasino" at bounding box center [58, 176] width 37 height 14
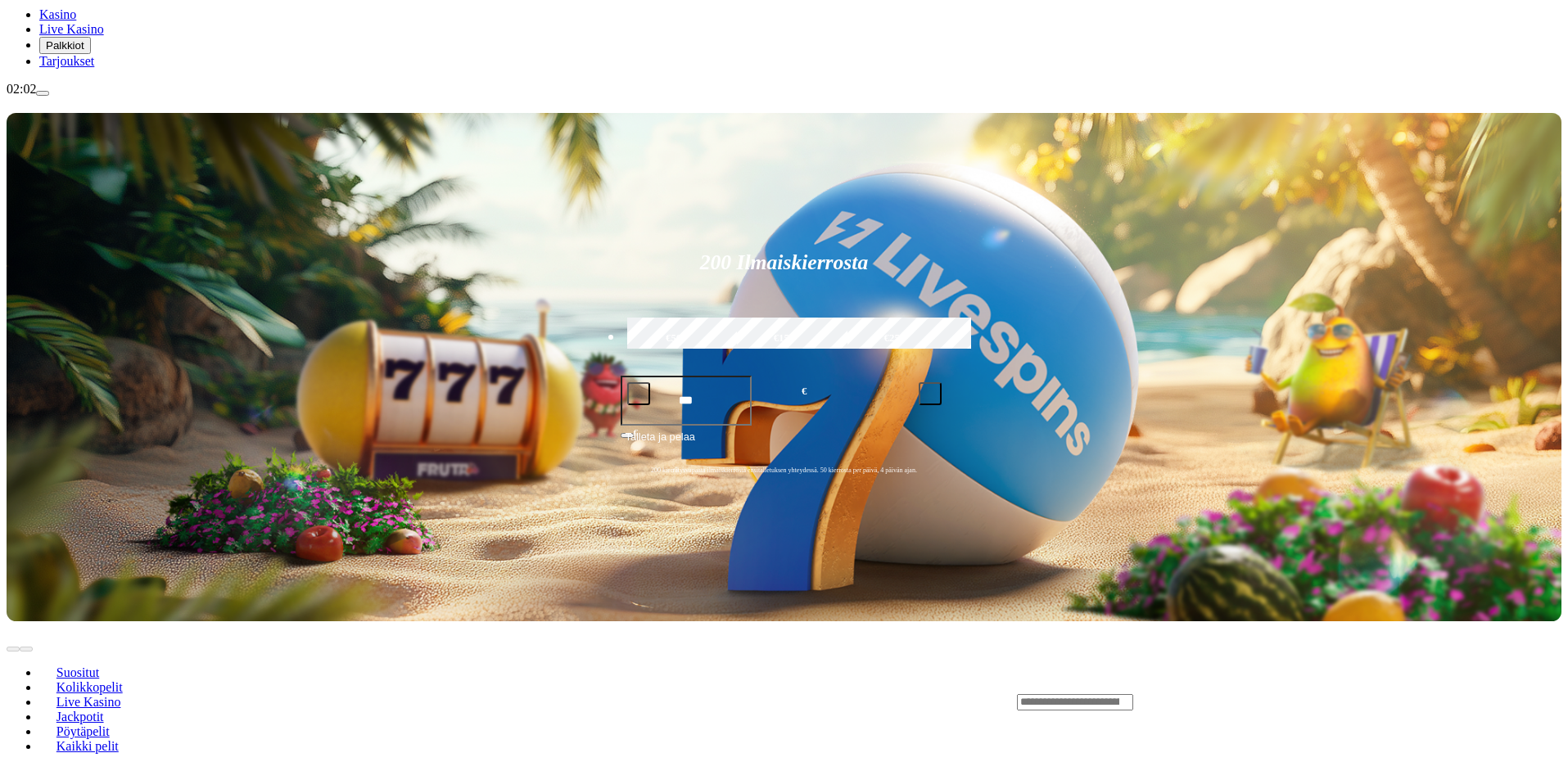
scroll to position [164, 0]
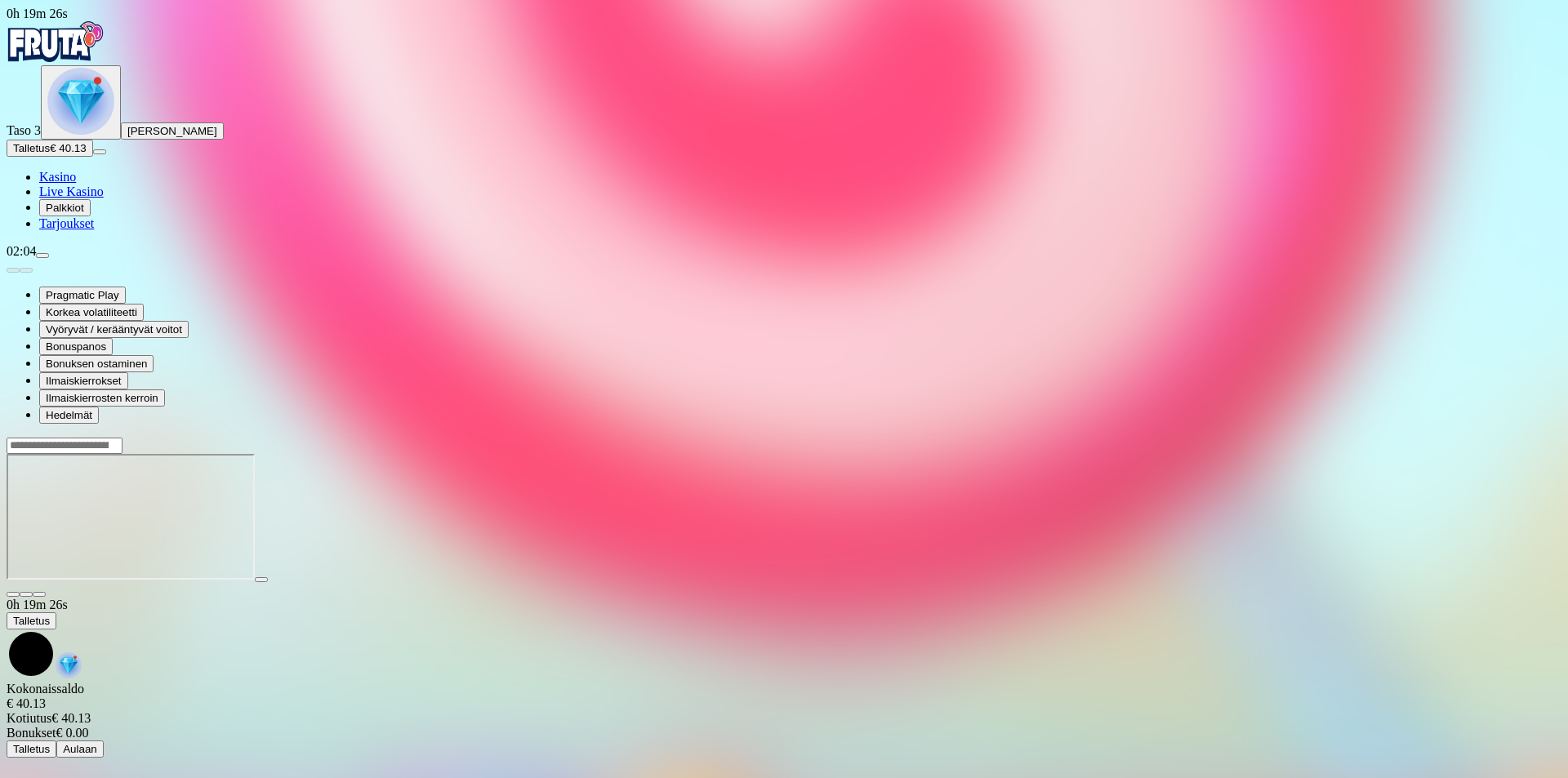
click at [13, 594] on span "close icon" at bounding box center [13, 594] width 0 height 0
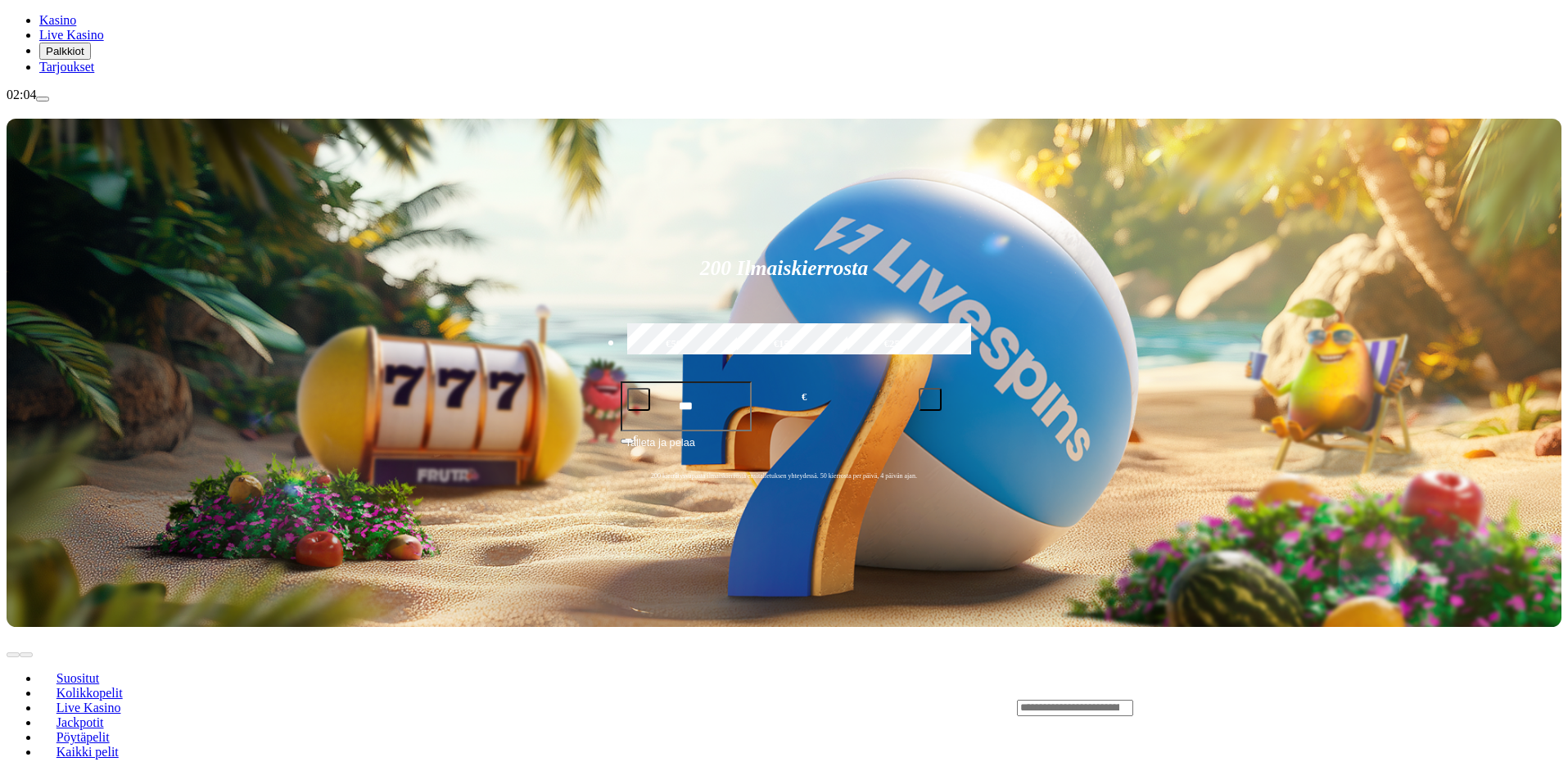
scroll to position [164, 0]
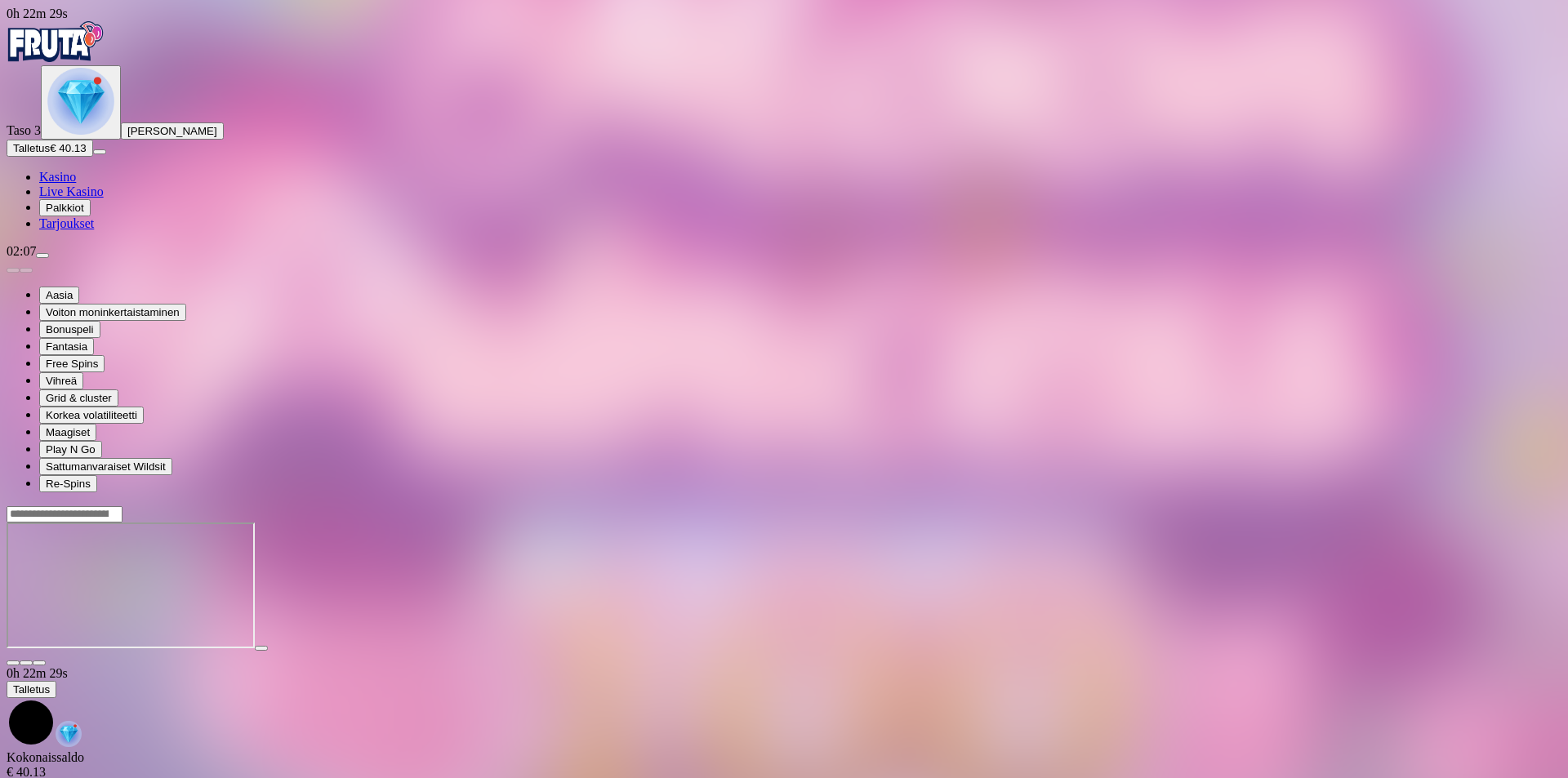
click at [49, 155] on span "Talletus" at bounding box center [31, 147] width 37 height 12
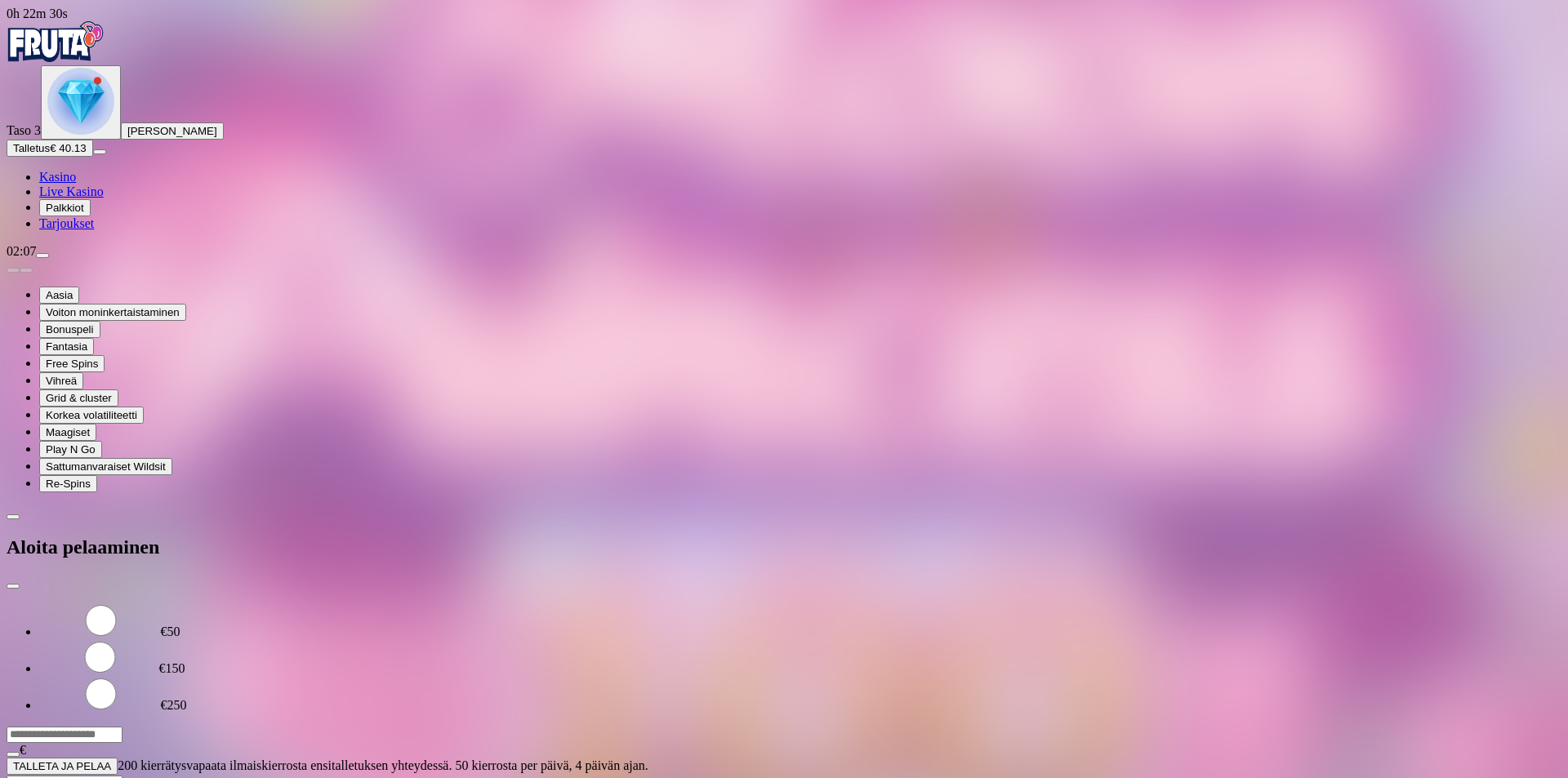
drag, startPoint x: 256, startPoint y: 141, endPoint x: 128, endPoint y: 144, distance: 128.0
click at [147, 142] on div "0h 22m 30s Taso 3 [PERSON_NAME] Talletus € 40.13 Kasino Live Kasino Palkkiot Ta…" at bounding box center [784, 390] width 1554 height 768
type input "**"
click at [111, 760] on span "TALLETA JA PELAA" at bounding box center [61, 765] width 98 height 12
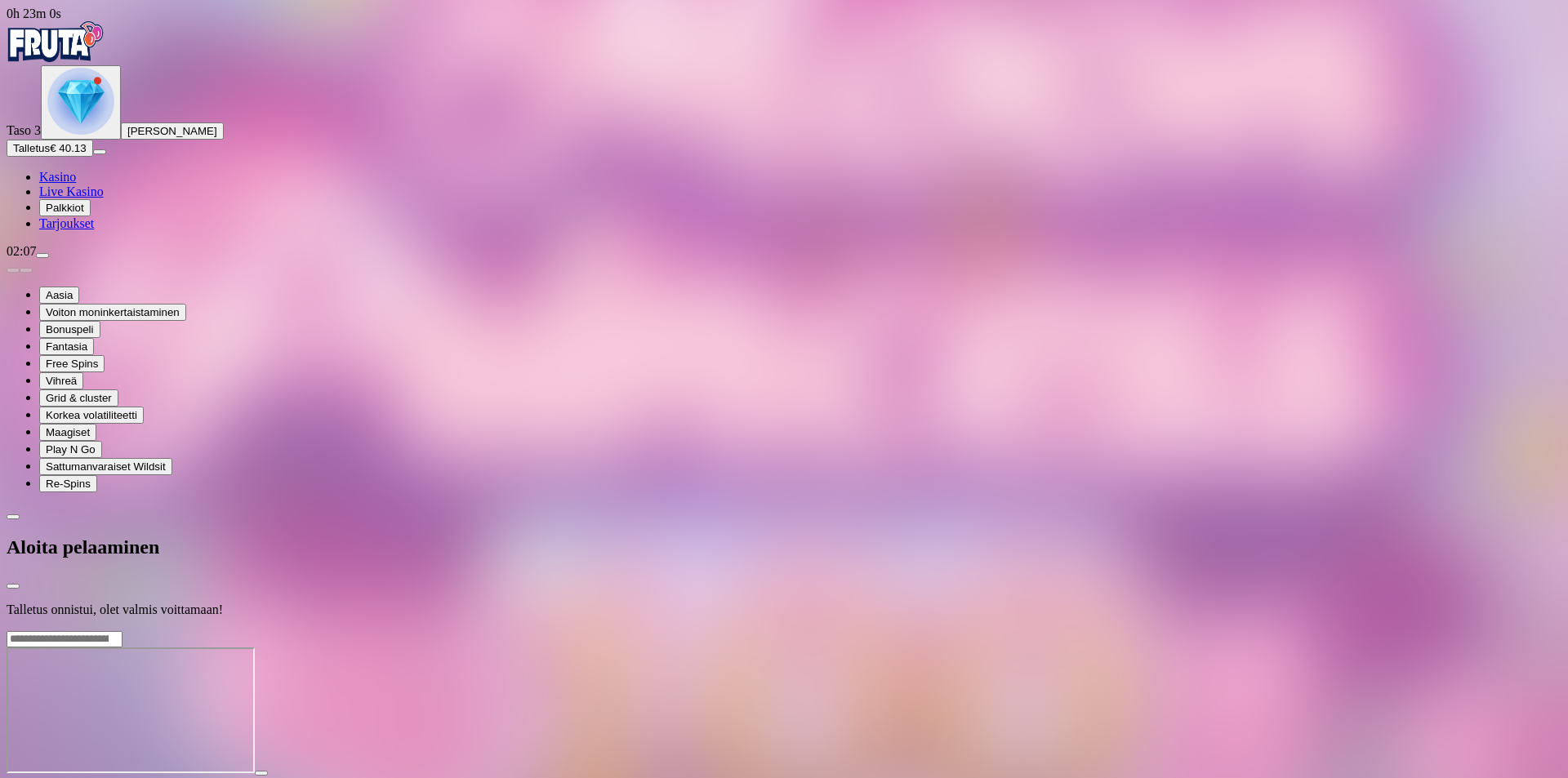
click at [76, 184] on span "Kasino" at bounding box center [58, 176] width 37 height 14
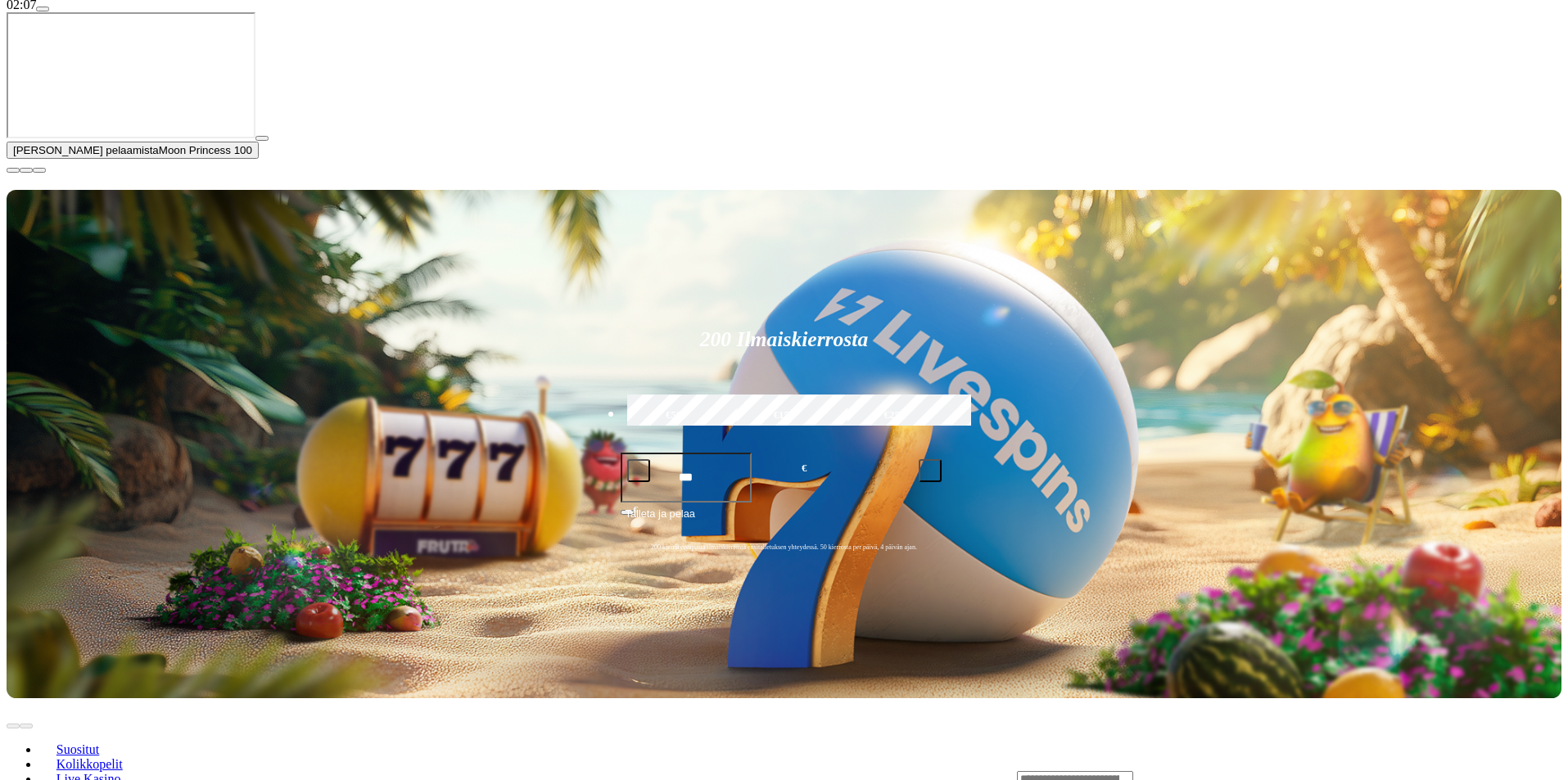
scroll to position [246, 0]
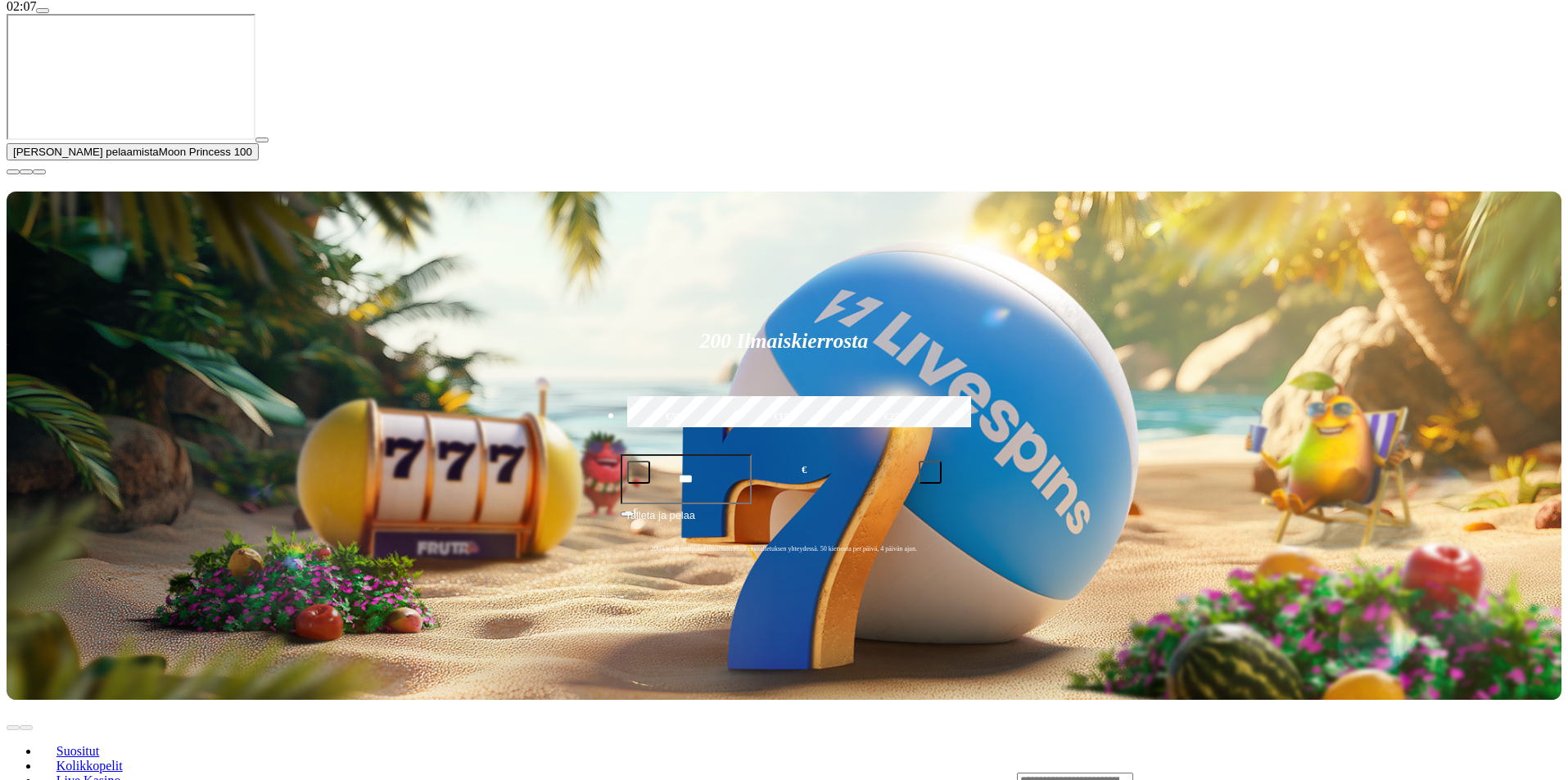
click at [1171, 772] on div "Lobby" at bounding box center [1289, 780] width 545 height 17
click at [1133, 773] on input "Search" at bounding box center [1075, 781] width 116 height 16
type input "******"
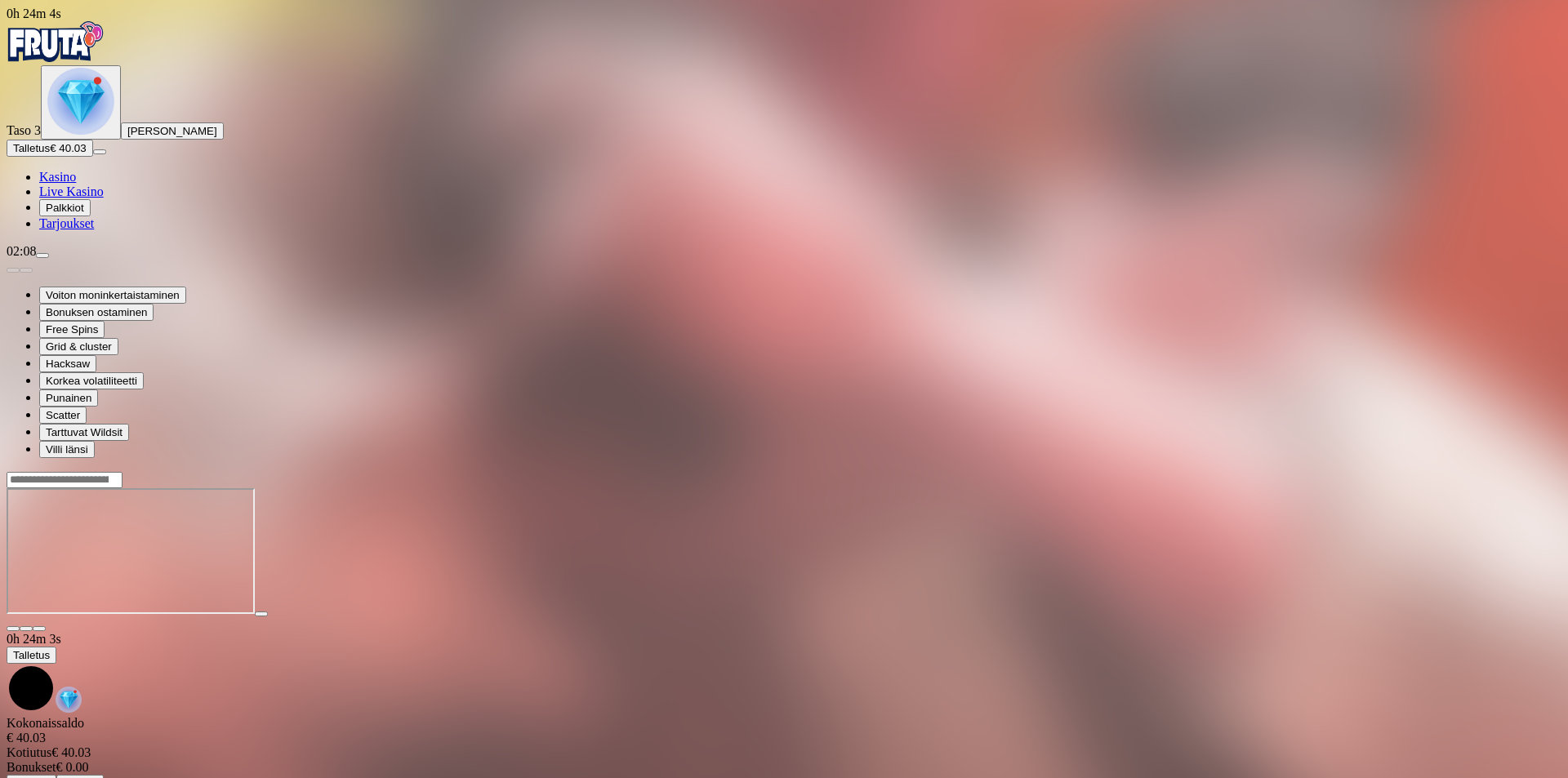
click at [13, 629] on span "close icon" at bounding box center [13, 629] width 0 height 0
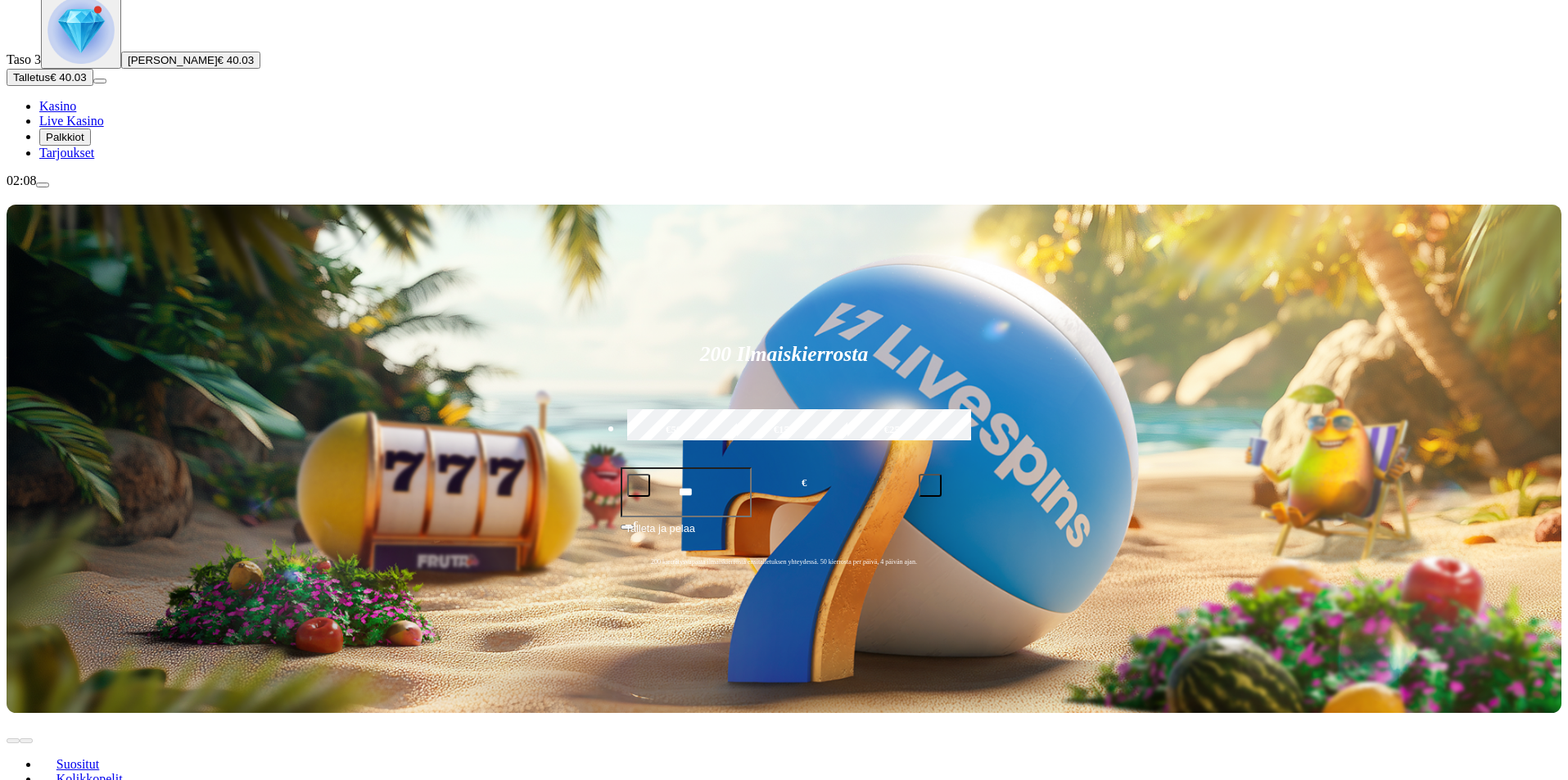
scroll to position [82, 0]
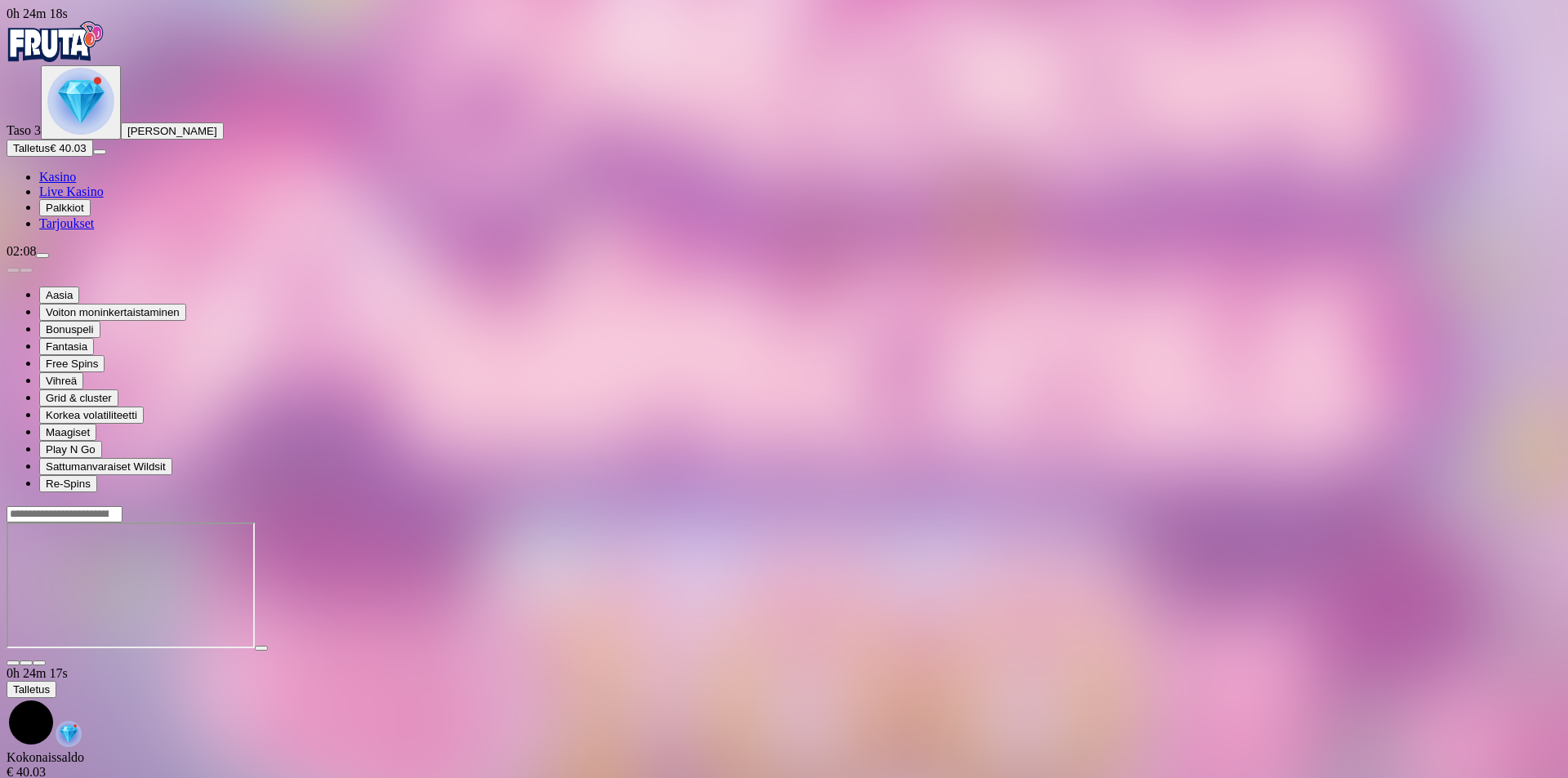
click at [13, 663] on span "close icon" at bounding box center [13, 663] width 0 height 0
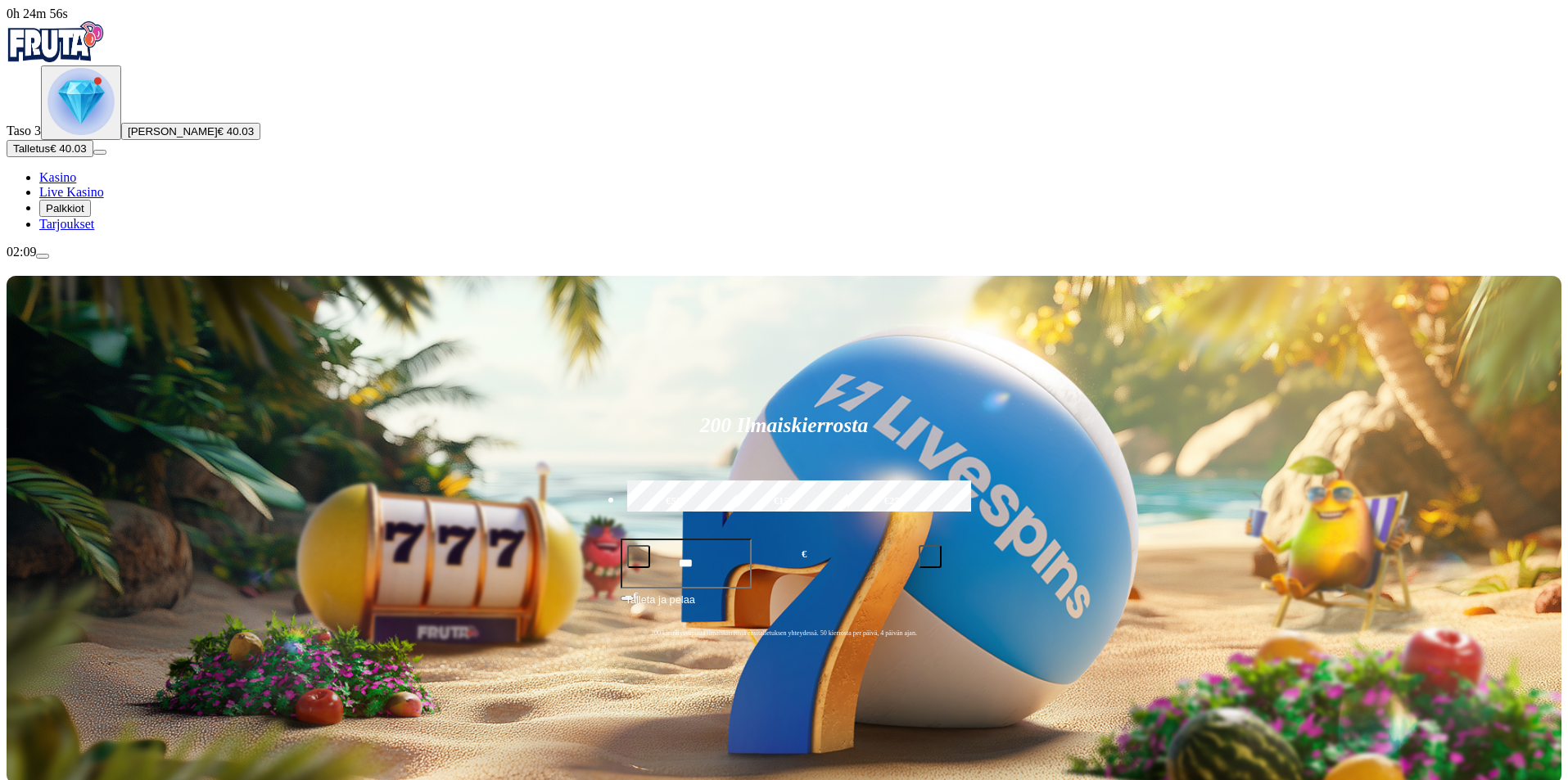
click at [94, 157] on button "Talletus € 40.03" at bounding box center [50, 148] width 87 height 17
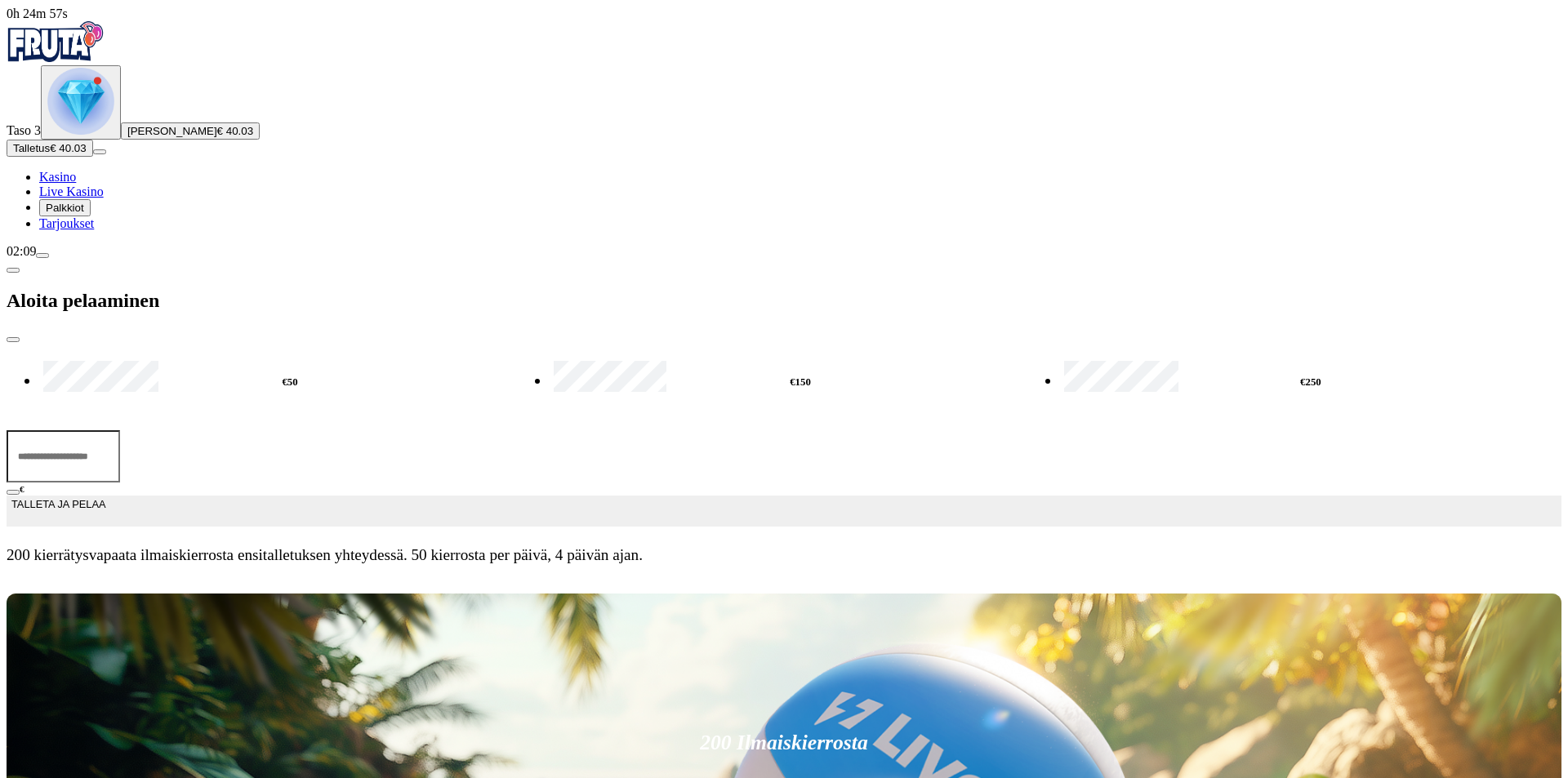
drag, startPoint x: 254, startPoint y: 142, endPoint x: 156, endPoint y: 145, distance: 98.0
click at [156, 145] on div "0h 24m 57s Taso 3 [PERSON_NAME] € 40.03 Talletus € 40.03 Kasino Live Kasino Pal…" at bounding box center [784, 292] width 1554 height 570
type input "**"
click at [345, 496] on button "TALLETA JA PELAA" at bounding box center [784, 511] width 1554 height 31
